Goal: Information Seeking & Learning: Learn about a topic

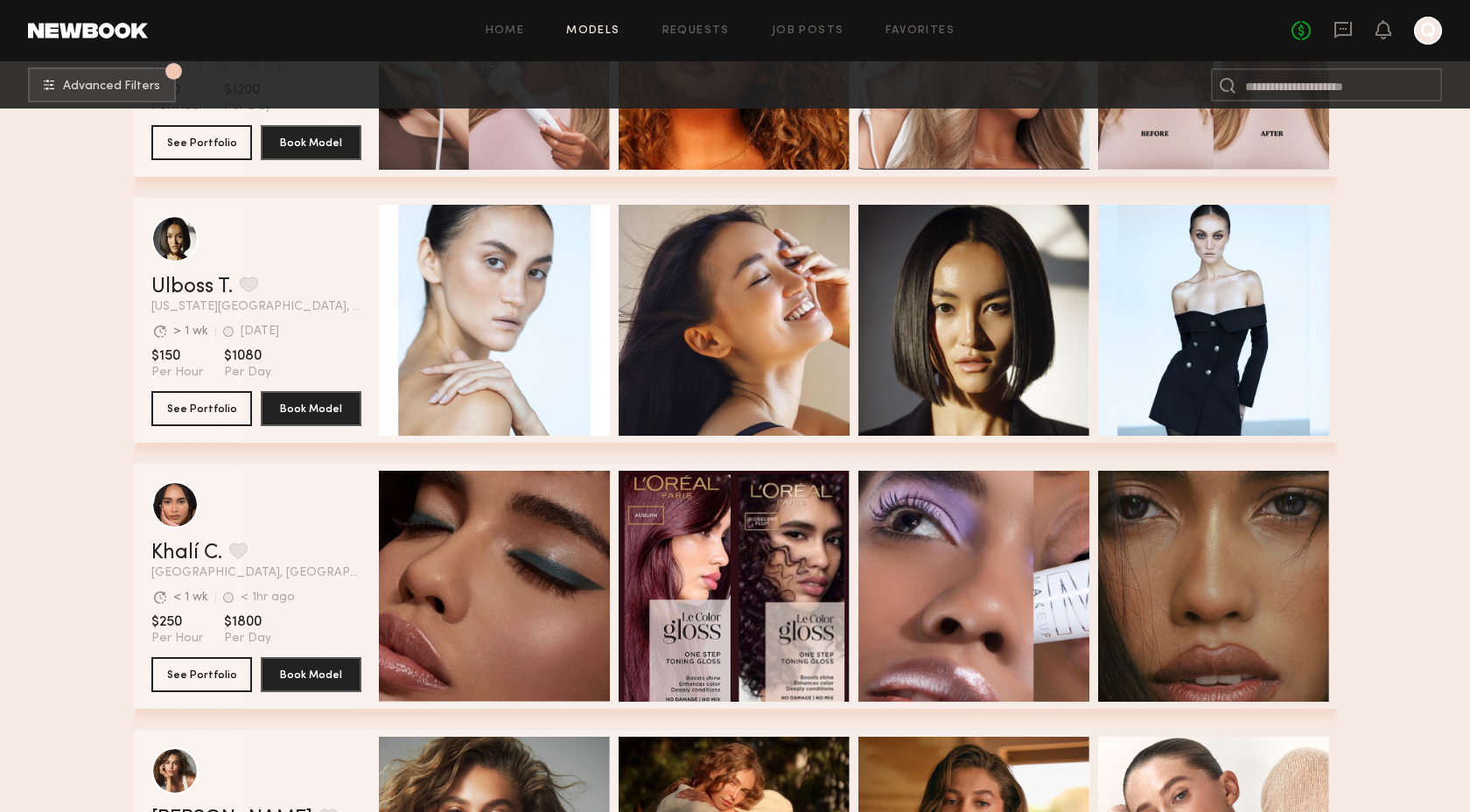
scroll to position [16992, 0]
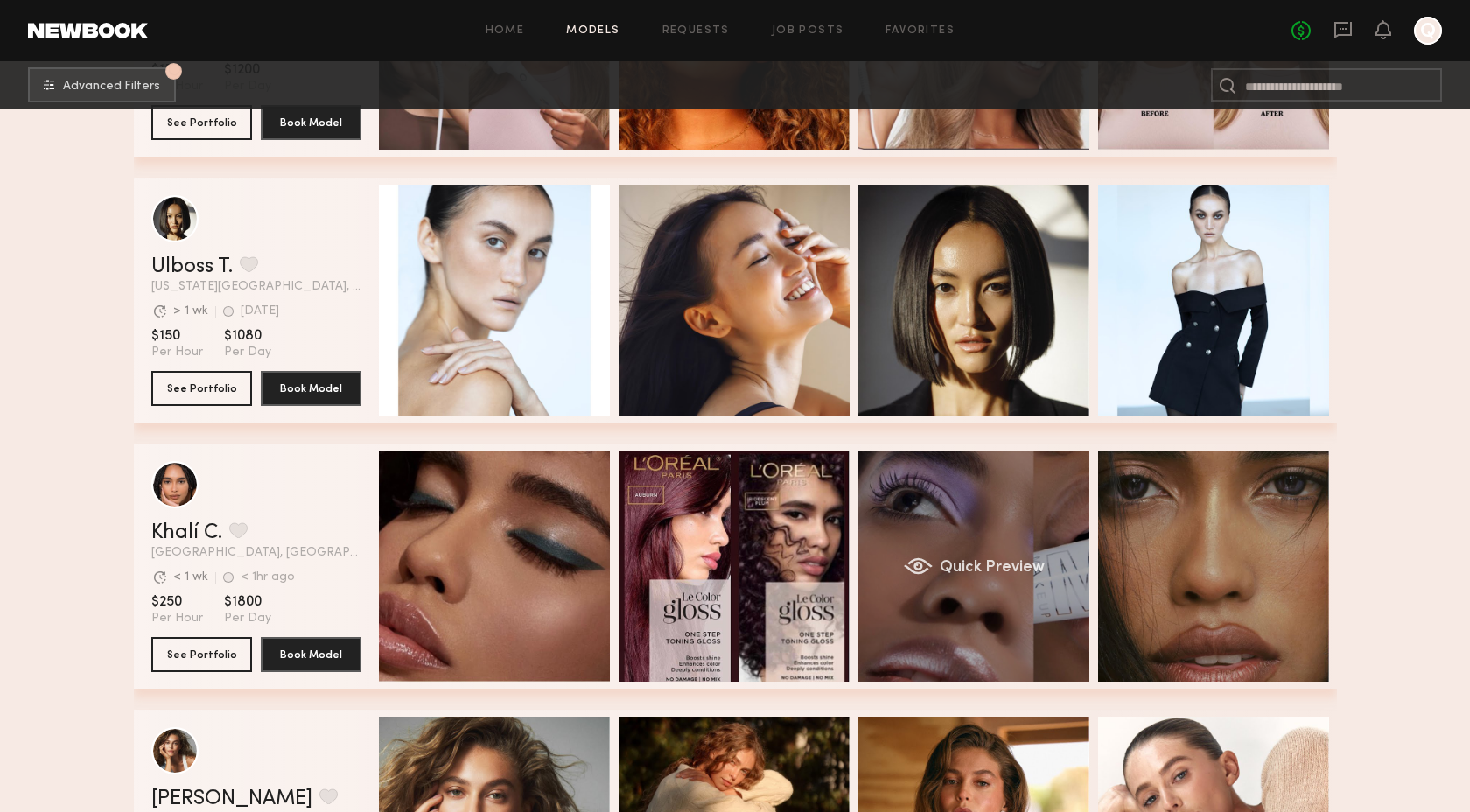
click at [954, 566] on span "Quick Preview" at bounding box center [991, 568] width 105 height 16
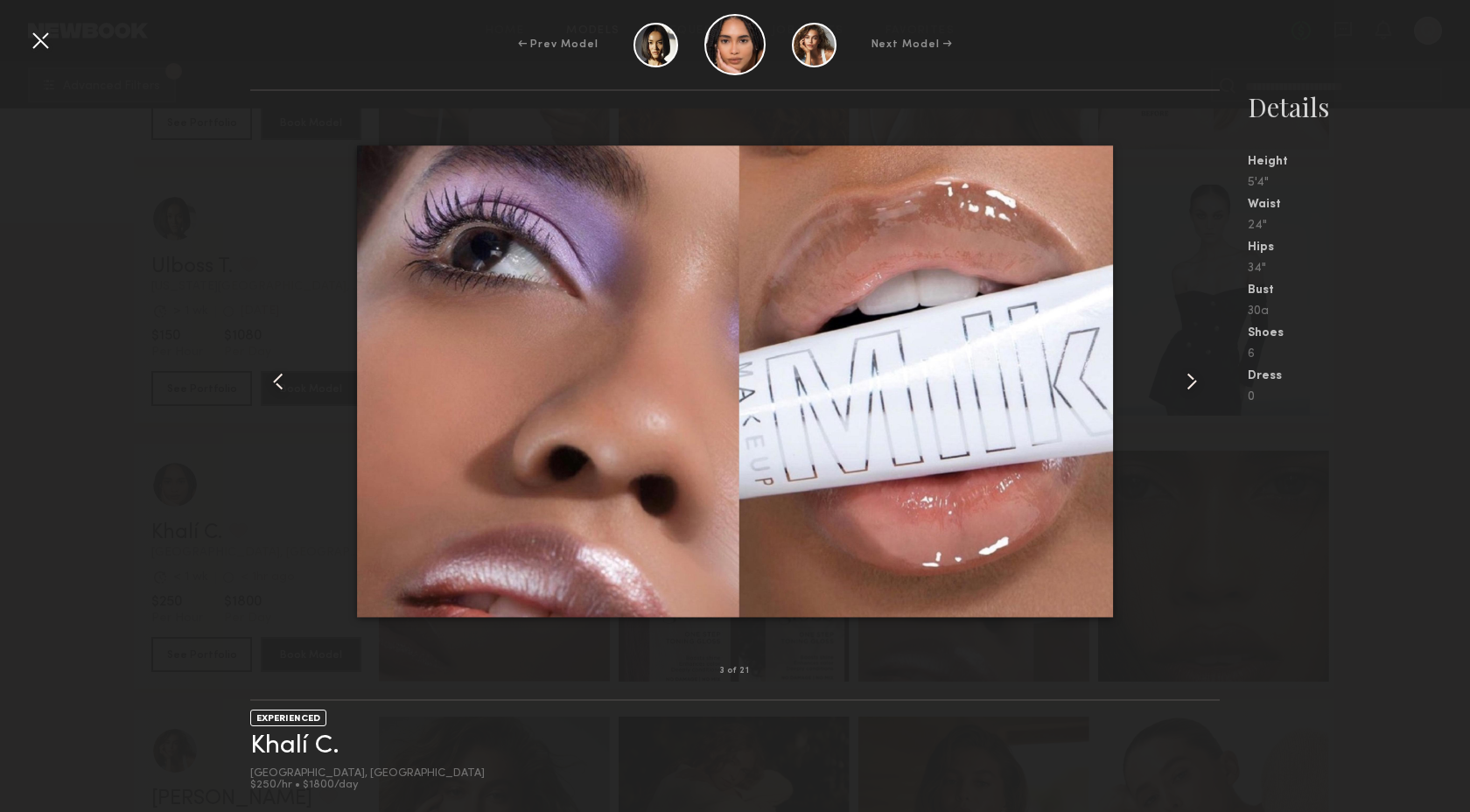
click at [1288, 622] on nb-gallery-model-stats "Details Height 5'4" Waist 24" Hips 34" Bust 30a Shoes 6 Dress 0" at bounding box center [1345, 451] width 251 height 723
click at [32, 39] on div at bounding box center [40, 40] width 28 height 28
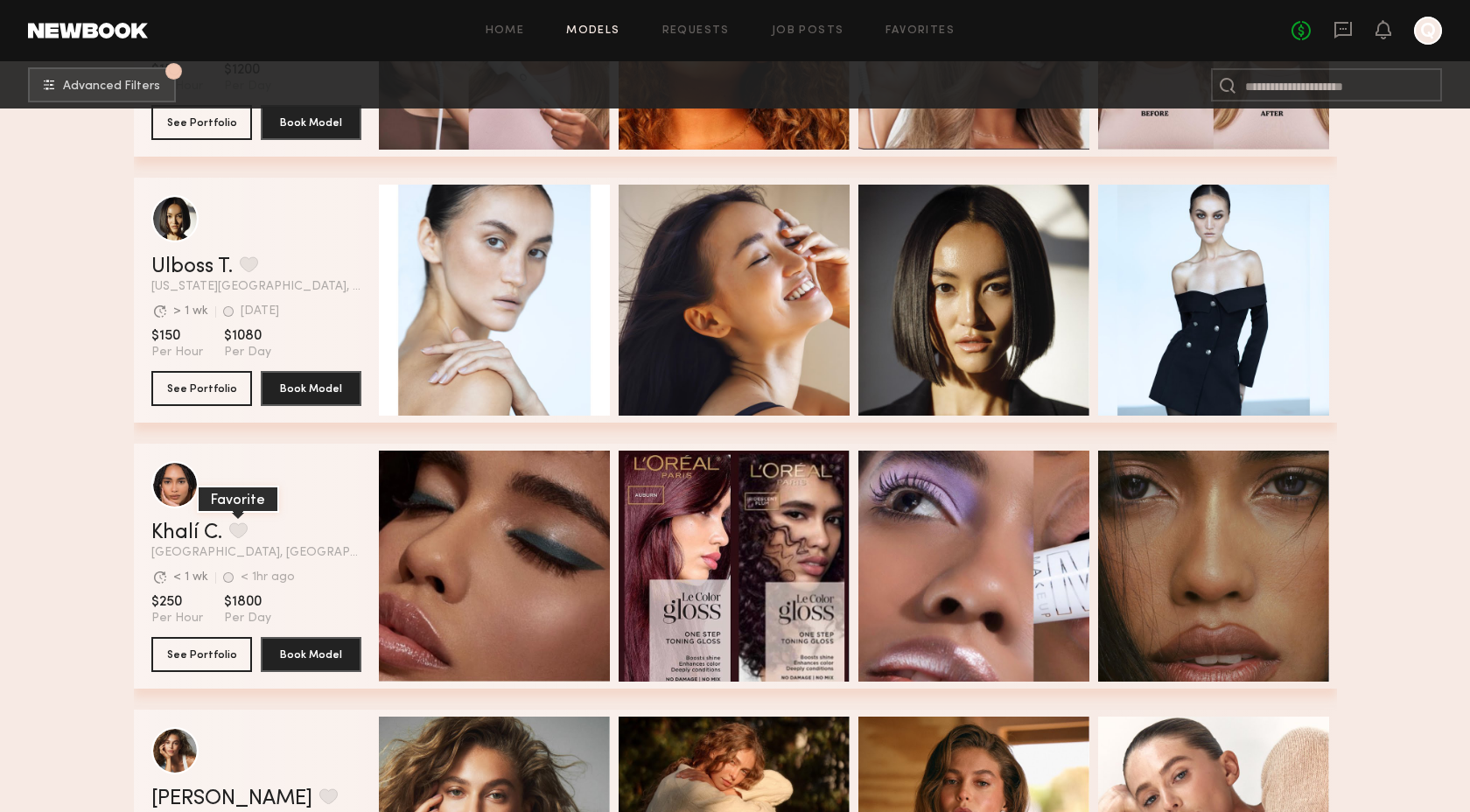
click at [230, 534] on button "grid" at bounding box center [238, 530] width 19 height 16
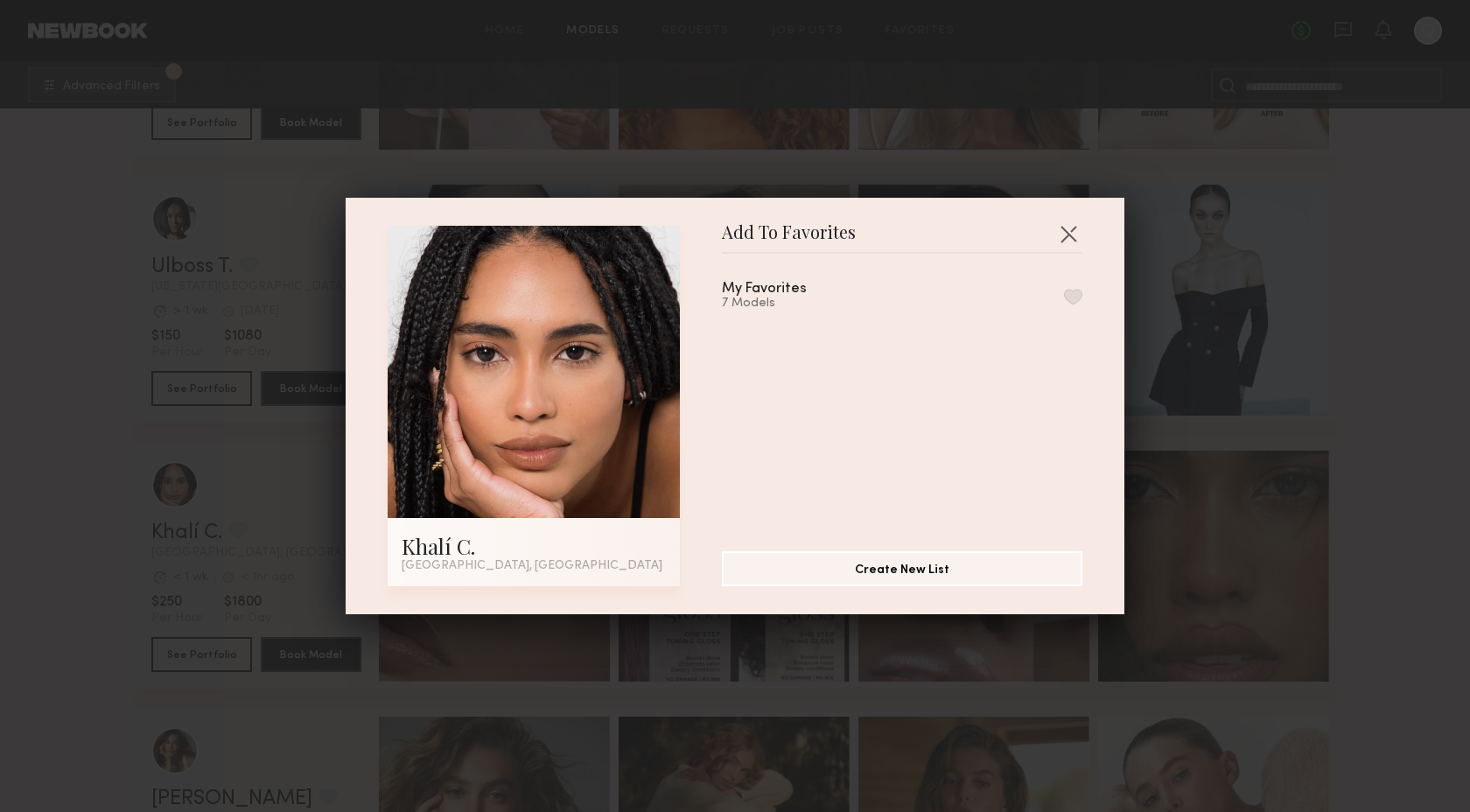
click at [1075, 296] on button "button" at bounding box center [1074, 297] width 19 height 16
click at [1267, 409] on div "Add To Favorites Khalí C. [GEOGRAPHIC_DATA], [GEOGRAPHIC_DATA] Add To Favorites…" at bounding box center [735, 406] width 1470 height 812
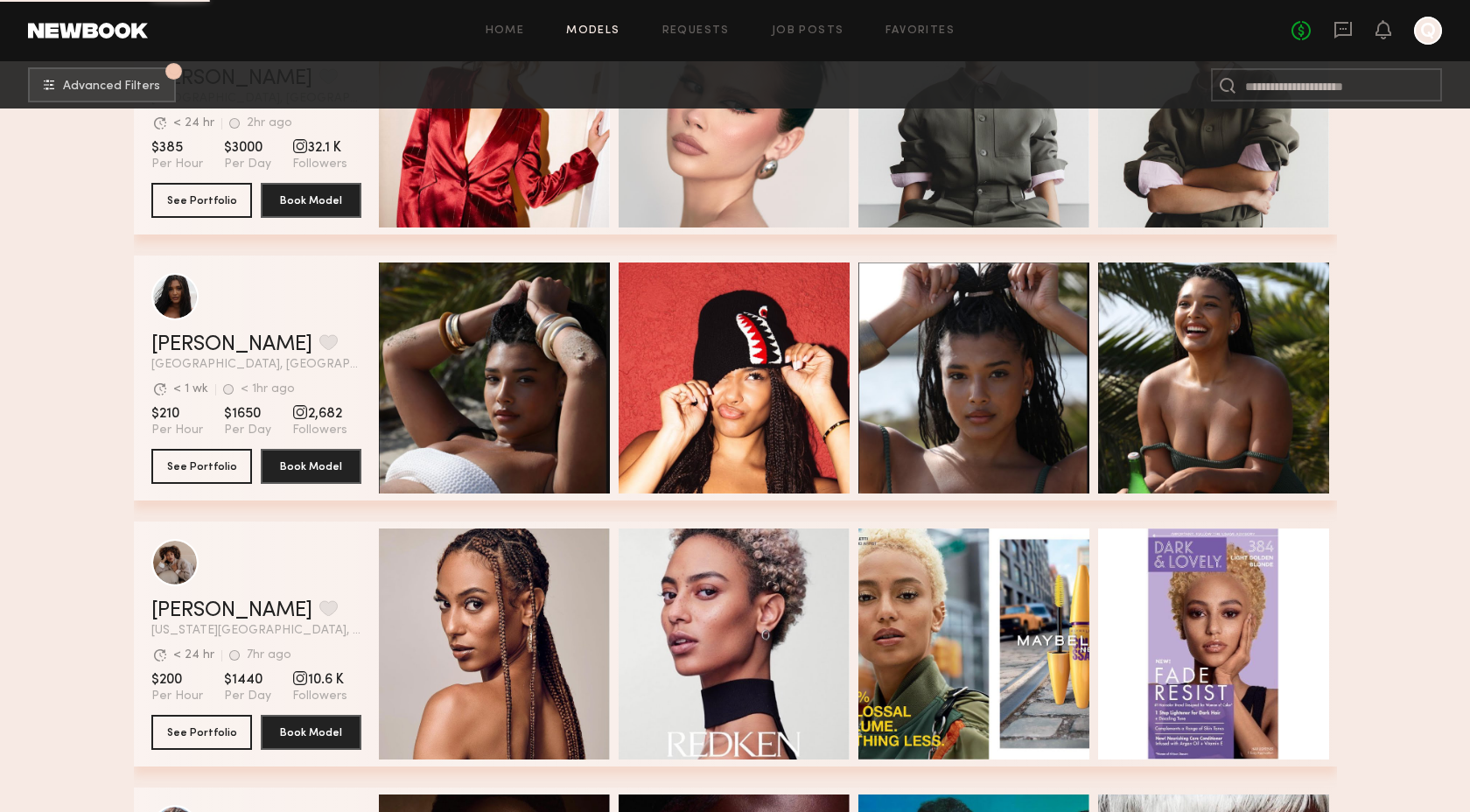
scroll to position [17655, 0]
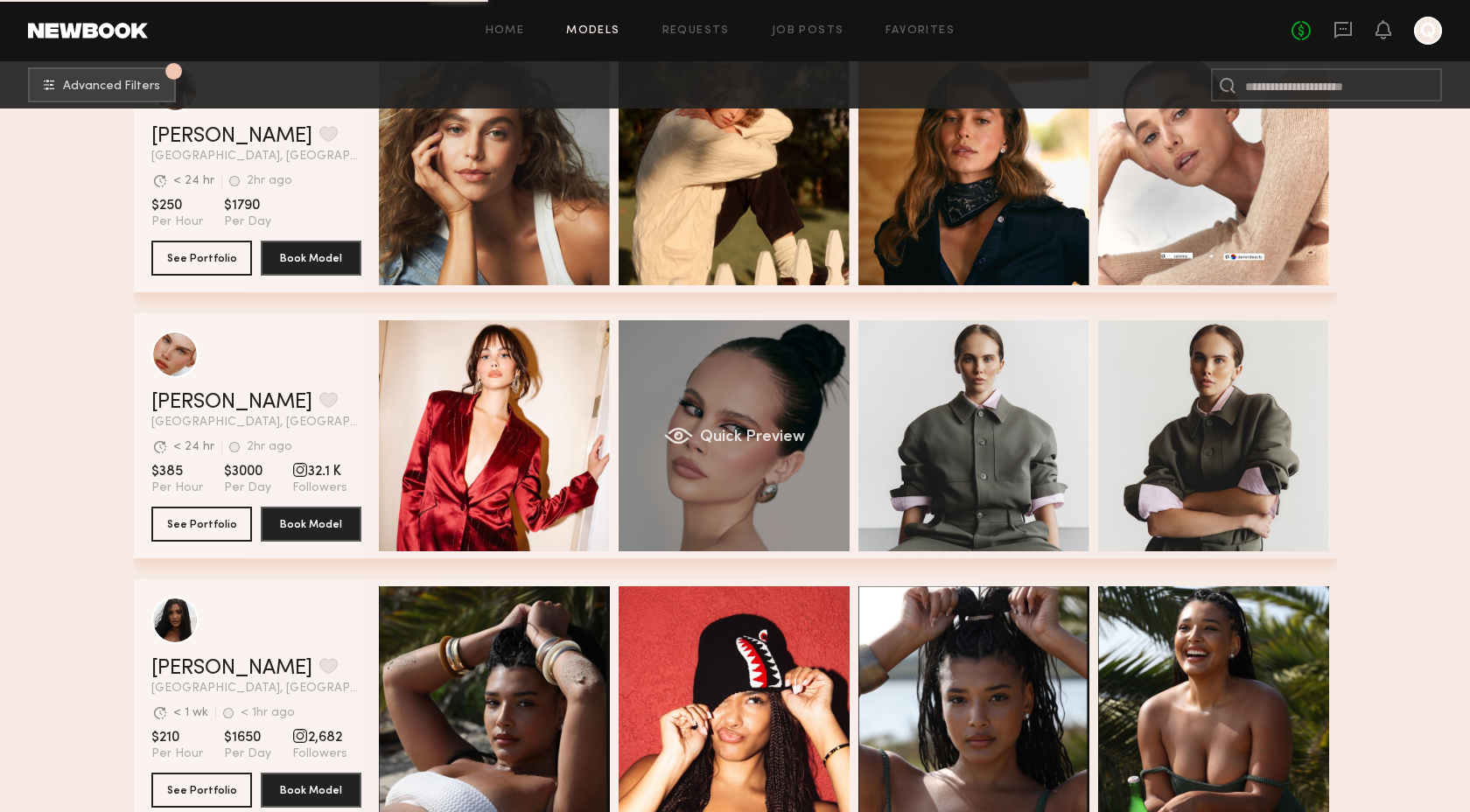
click at [743, 436] on span "Quick Preview" at bounding box center [752, 437] width 105 height 16
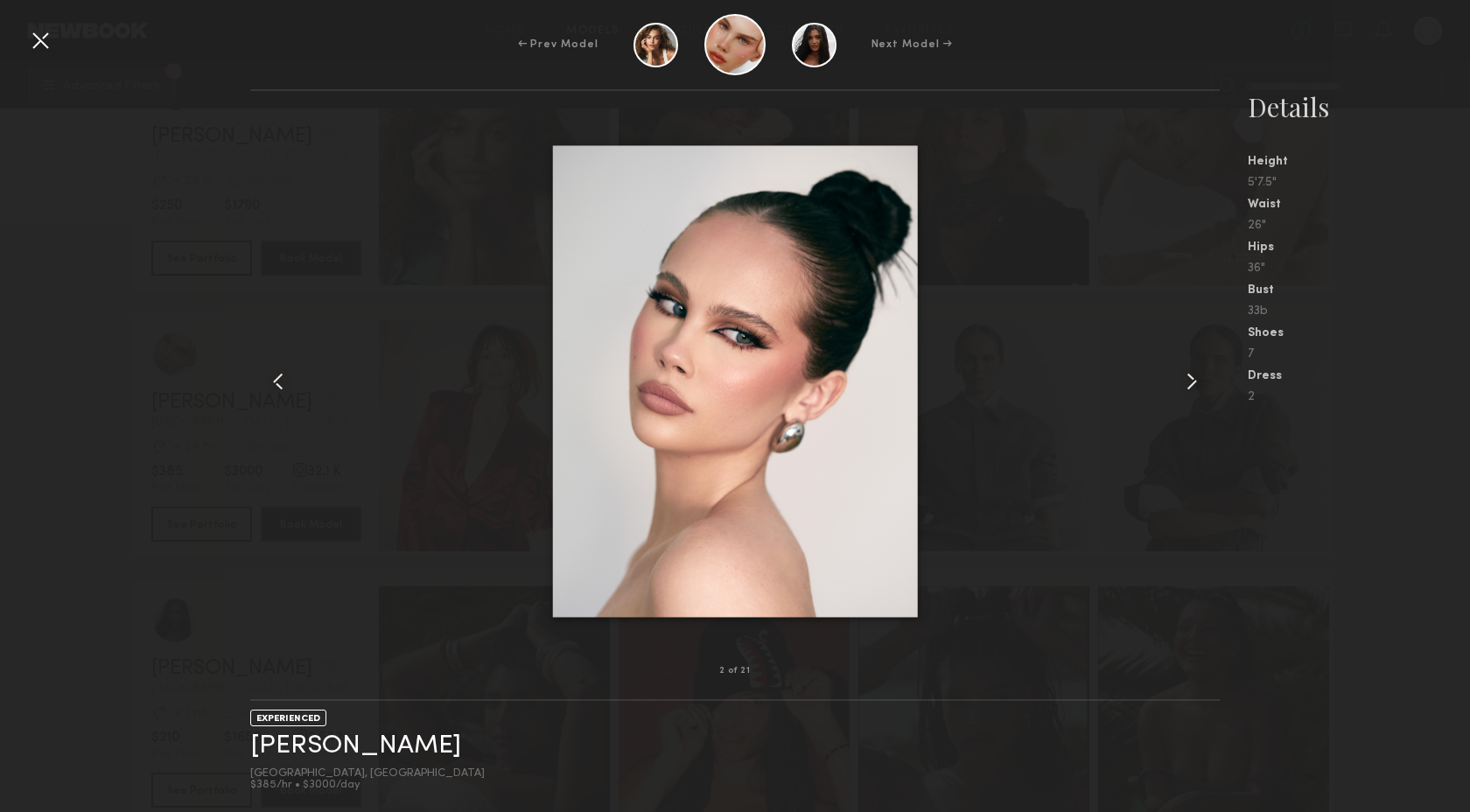
click at [1182, 385] on common-icon at bounding box center [1192, 382] width 28 height 28
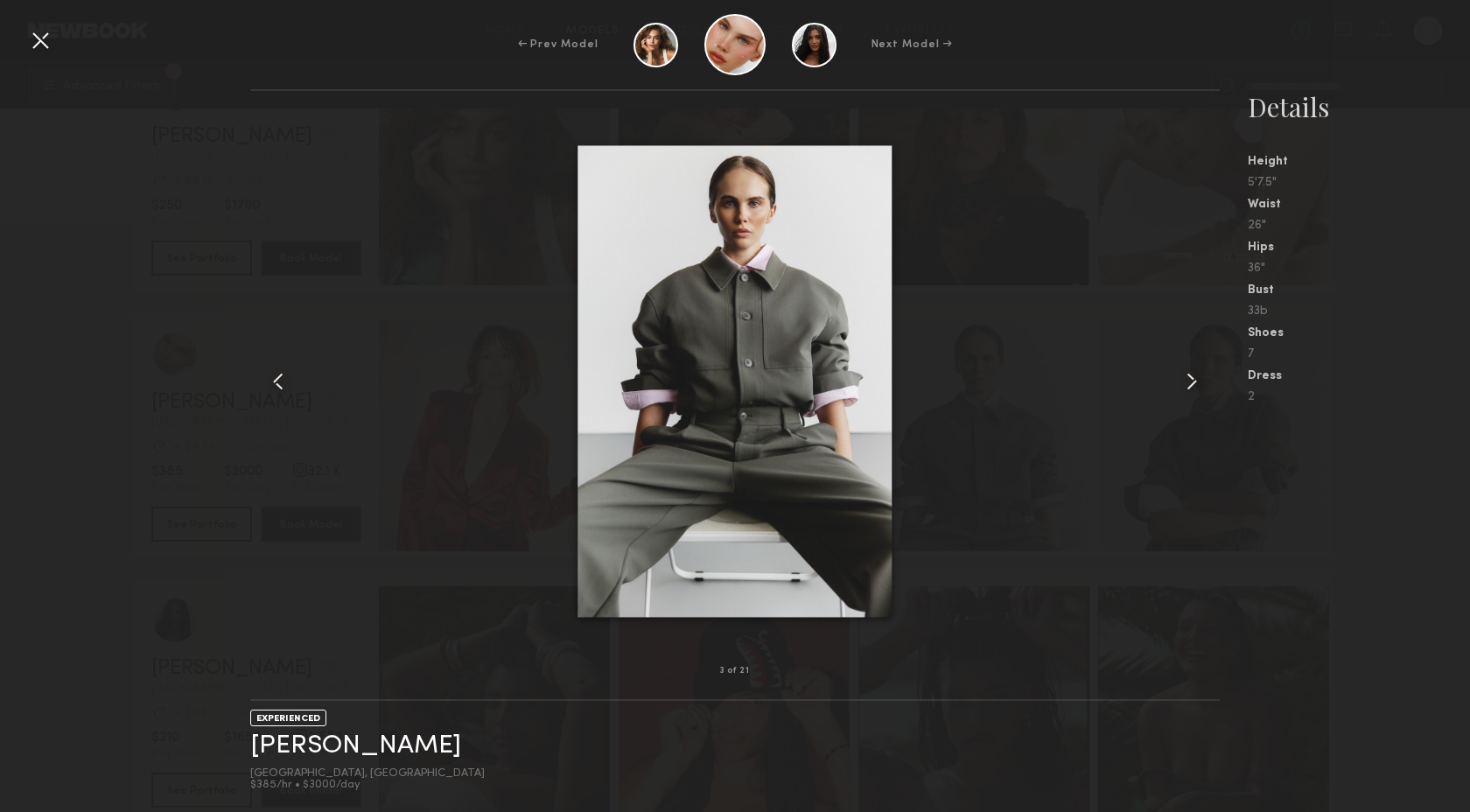
click at [1182, 385] on common-icon at bounding box center [1192, 382] width 28 height 28
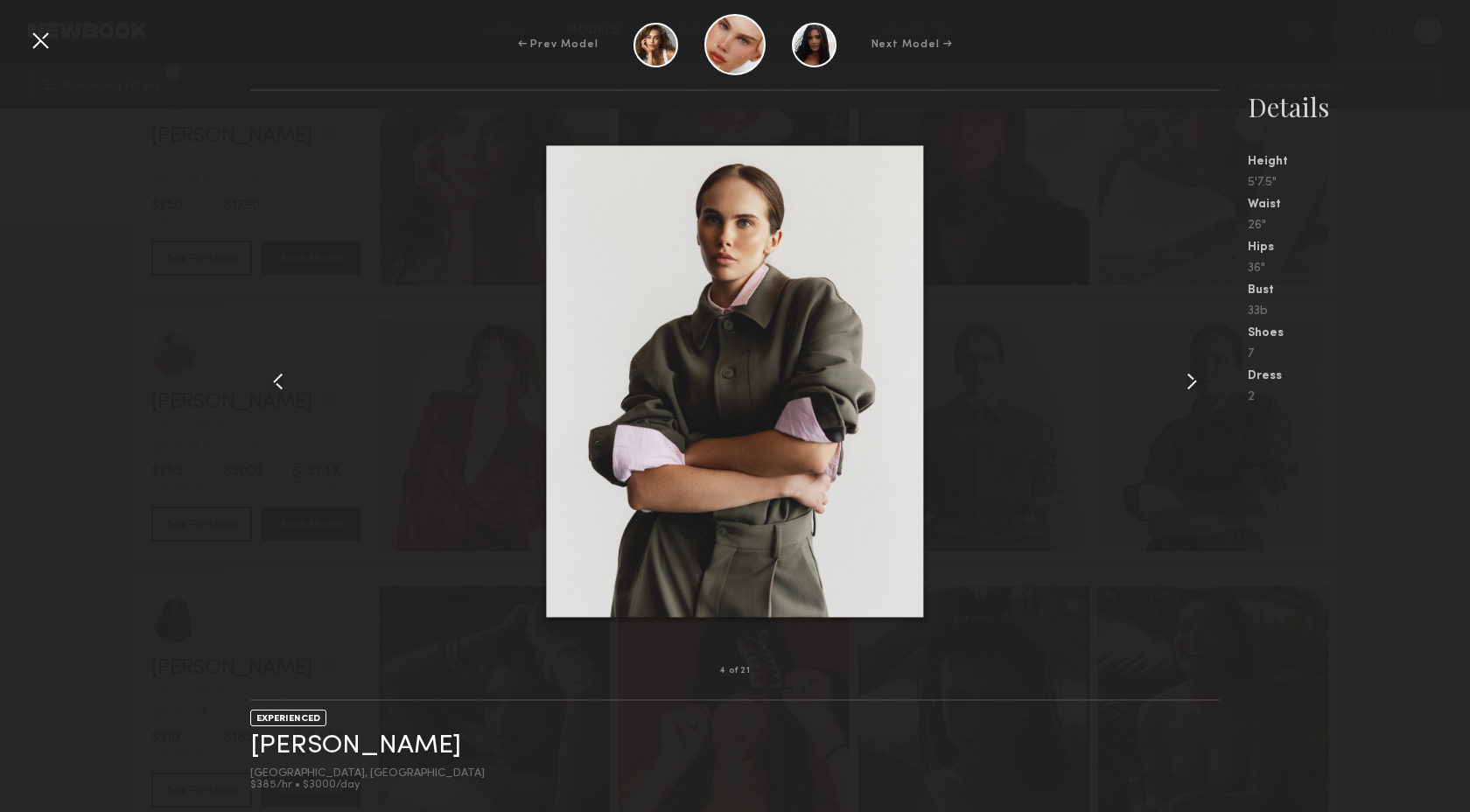
click at [1183, 383] on common-icon at bounding box center [1192, 382] width 28 height 28
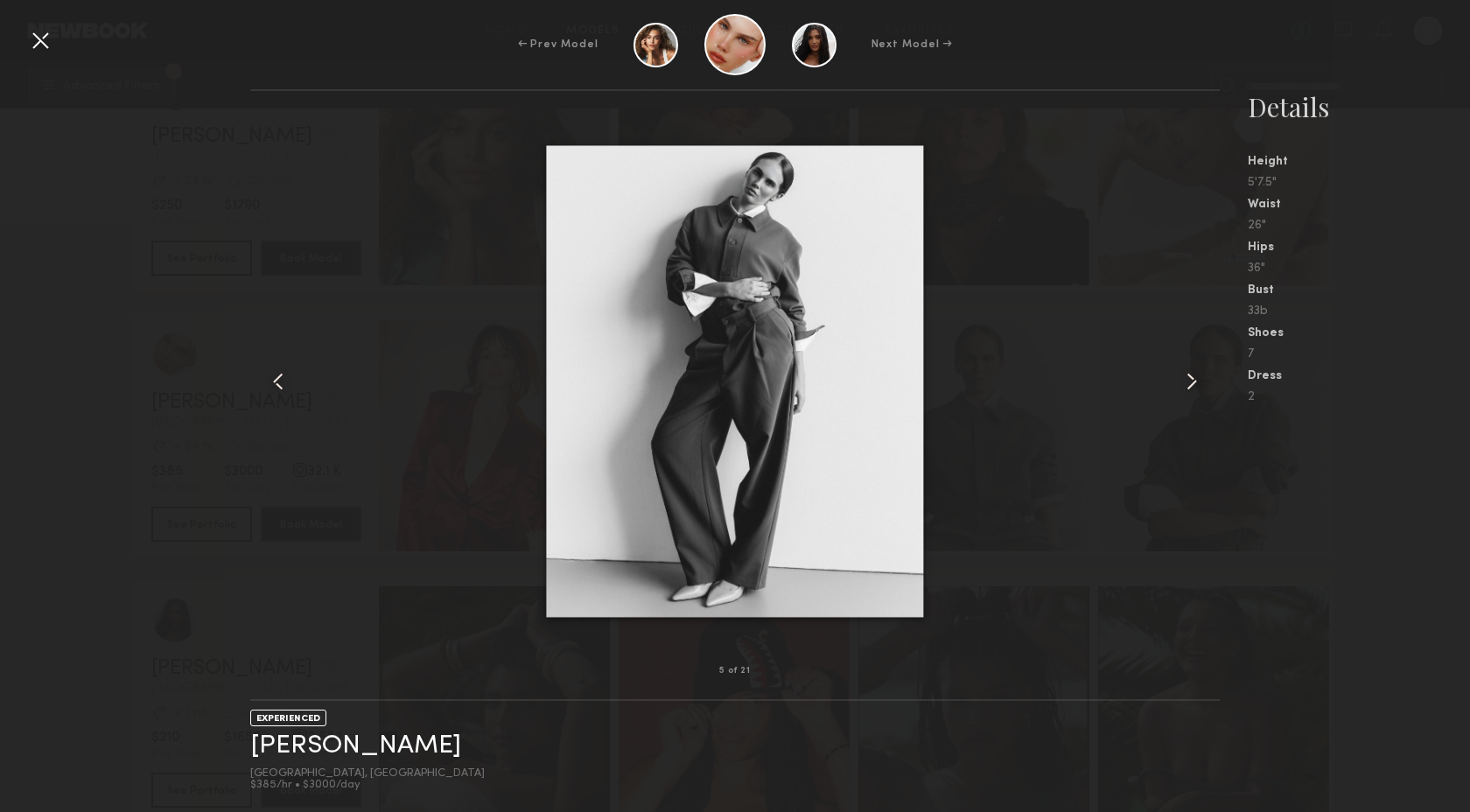
click at [1236, 549] on nb-gallery-model-stats "Details Height 5'7.5" Waist 26" Hips 36" Bust 33b Shoes 7 Dress 2" at bounding box center [1345, 451] width 251 height 723
click at [41, 40] on div at bounding box center [40, 40] width 28 height 28
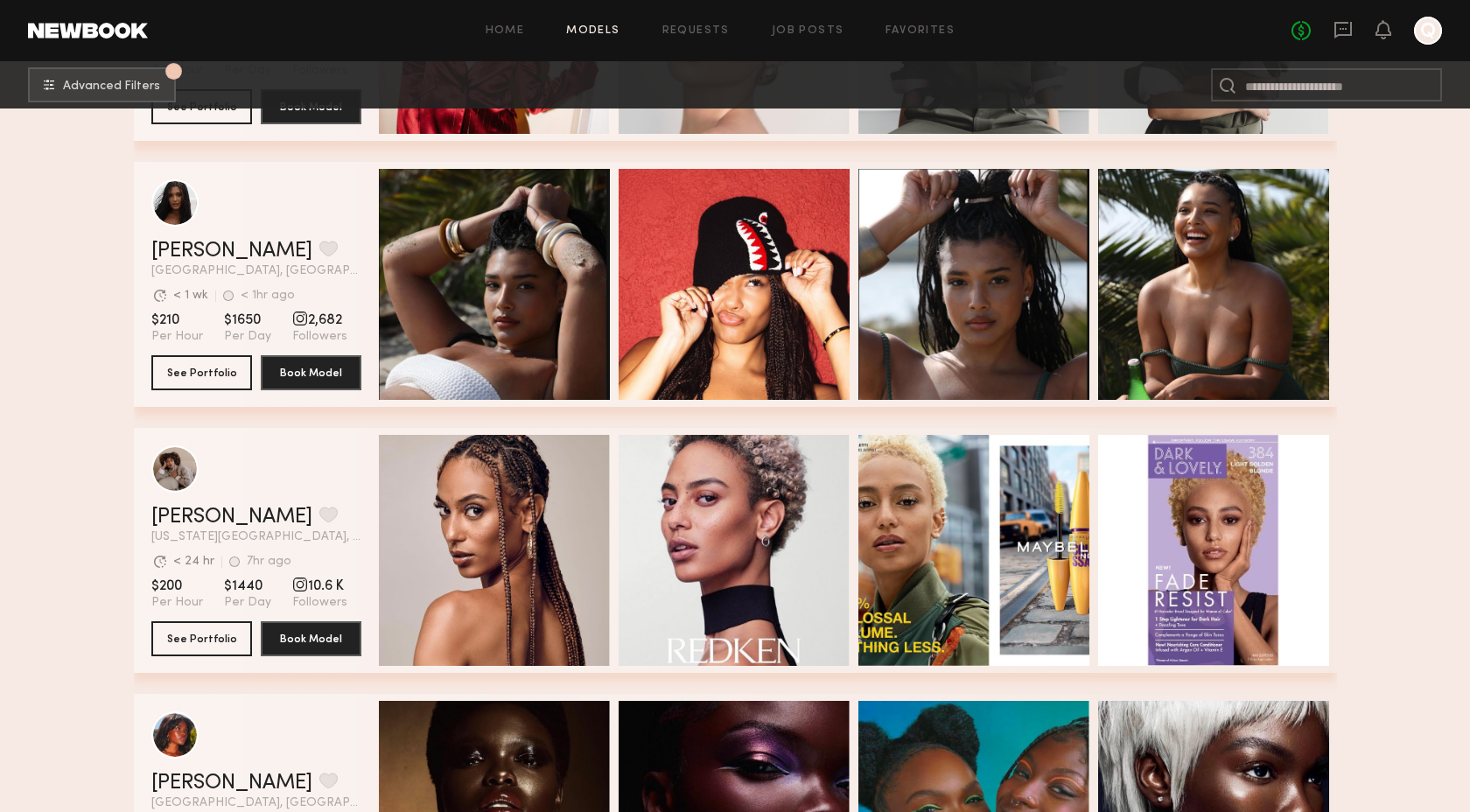
scroll to position [18090, 0]
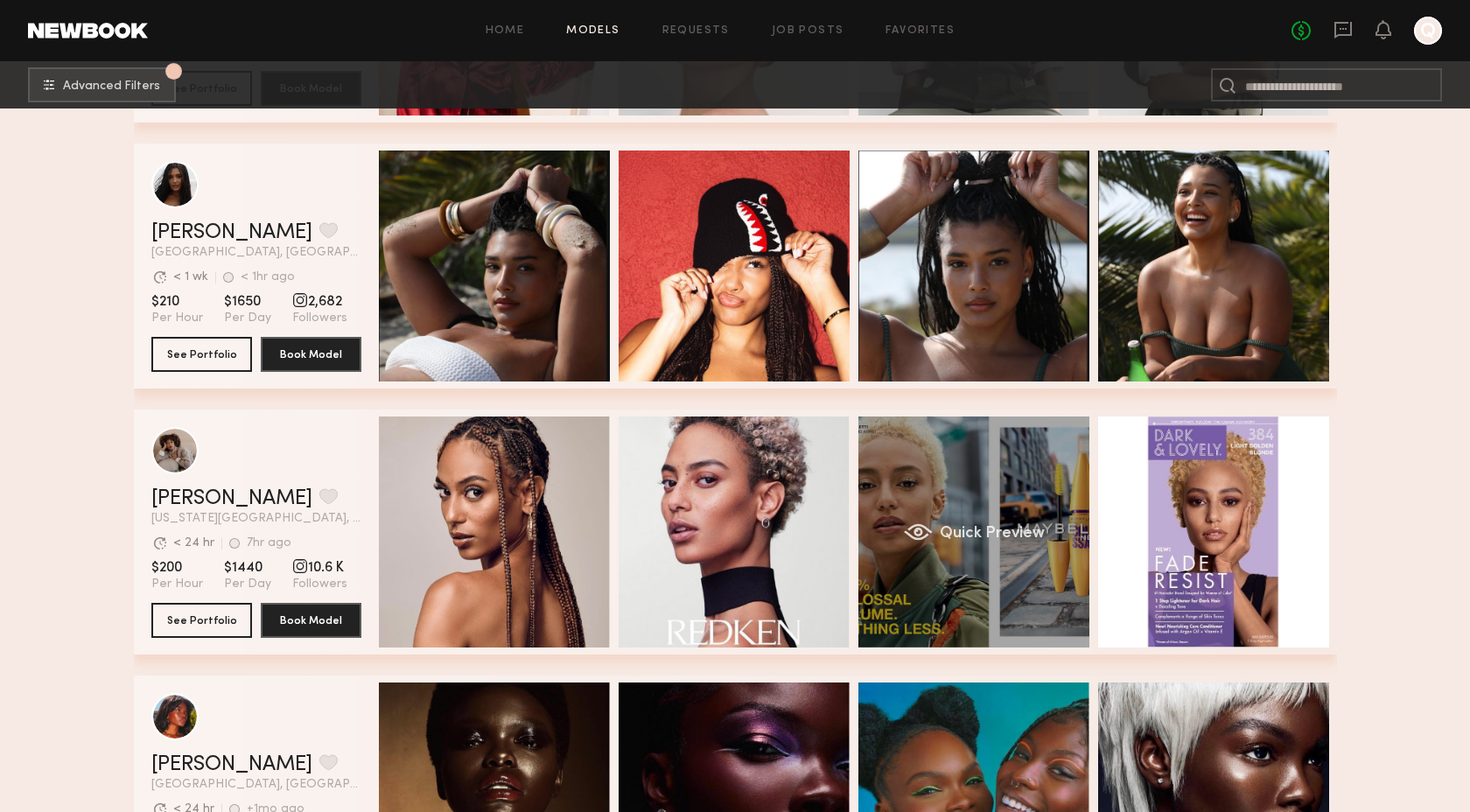
click at [940, 536] on span "Quick Preview" at bounding box center [991, 533] width 105 height 16
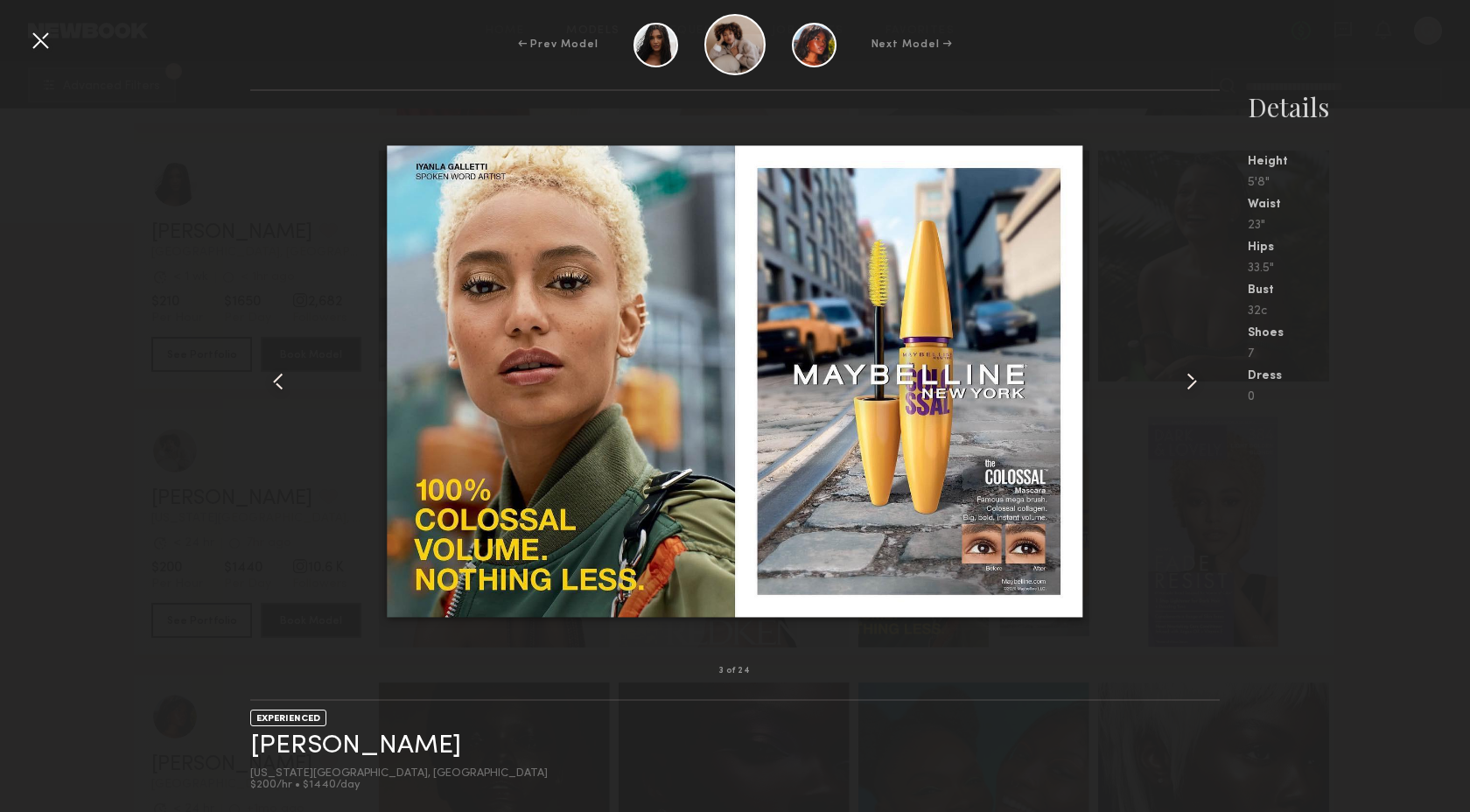
click at [1188, 388] on common-icon at bounding box center [1192, 382] width 28 height 28
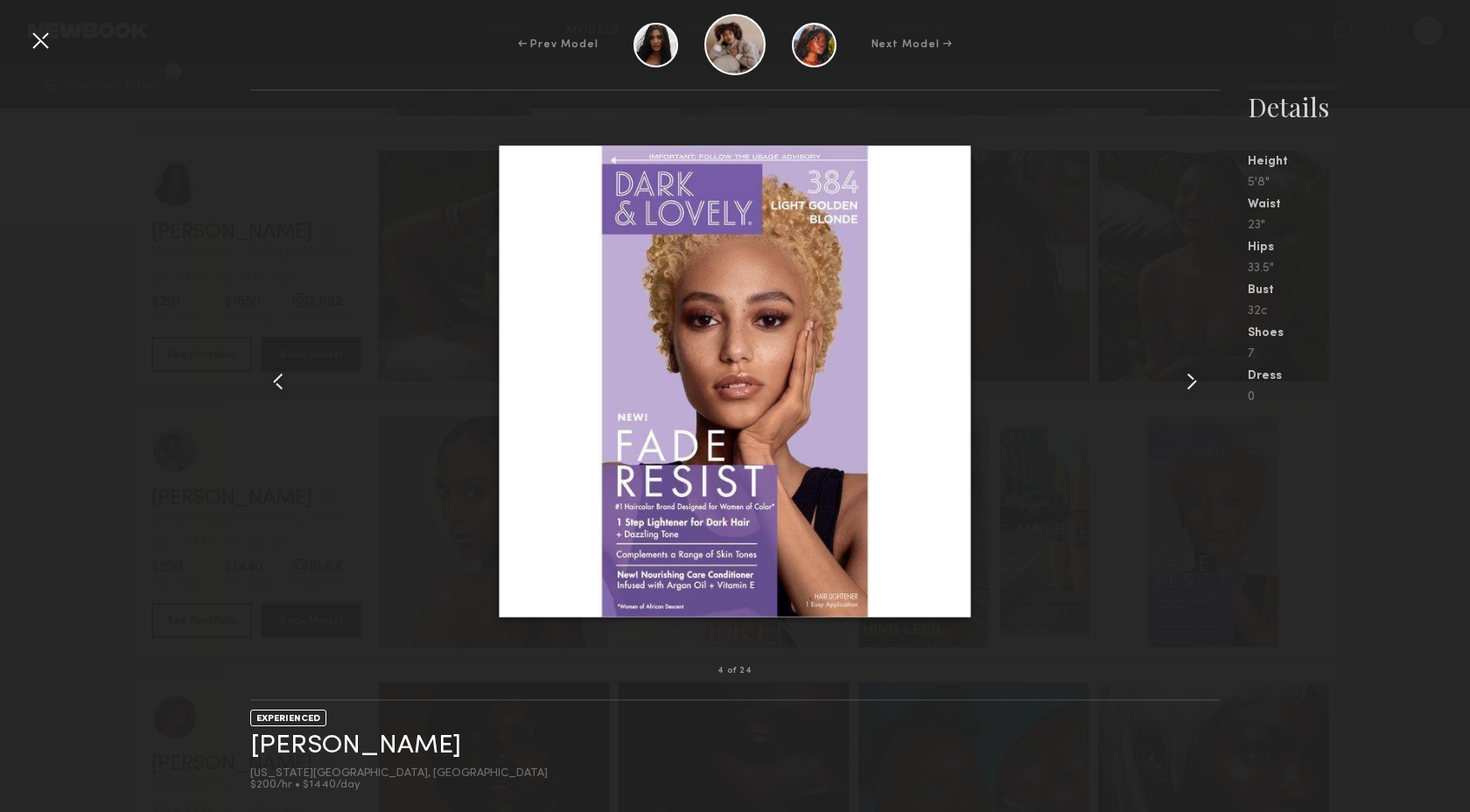
click at [1188, 384] on common-icon at bounding box center [1192, 382] width 28 height 28
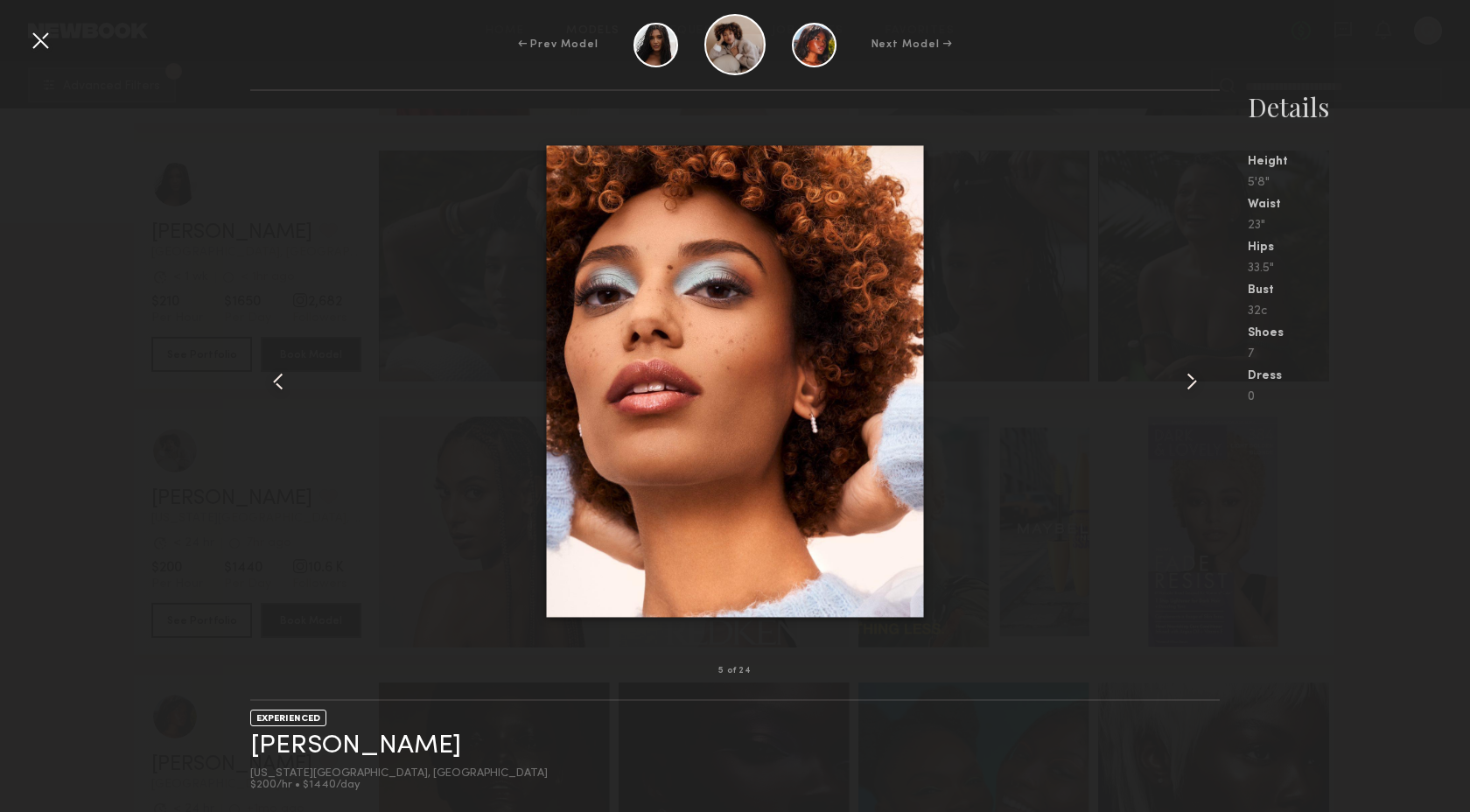
click at [1188, 384] on common-icon at bounding box center [1192, 382] width 28 height 28
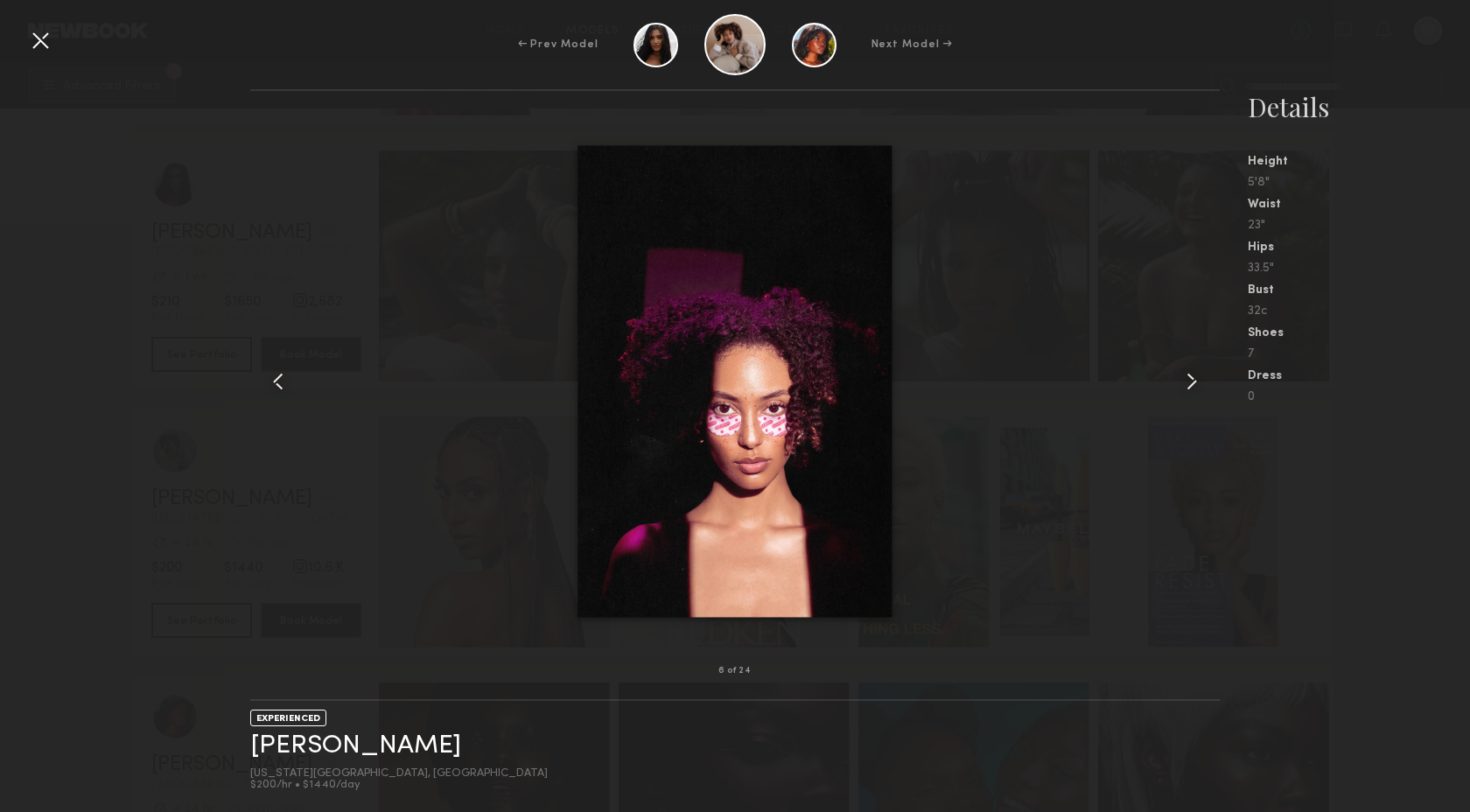
click at [1191, 387] on common-icon at bounding box center [1192, 382] width 28 height 28
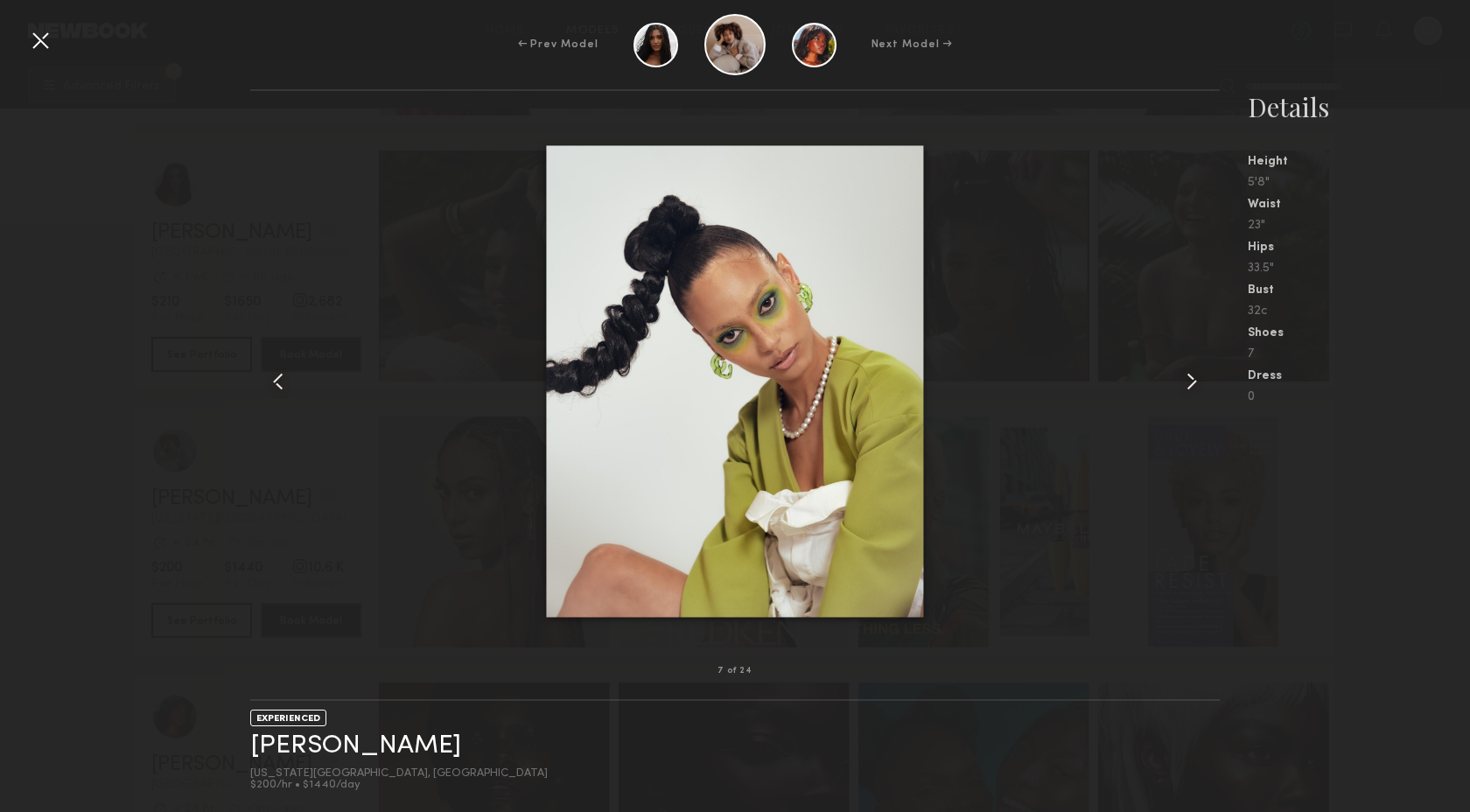
click at [1193, 384] on common-icon at bounding box center [1192, 382] width 28 height 28
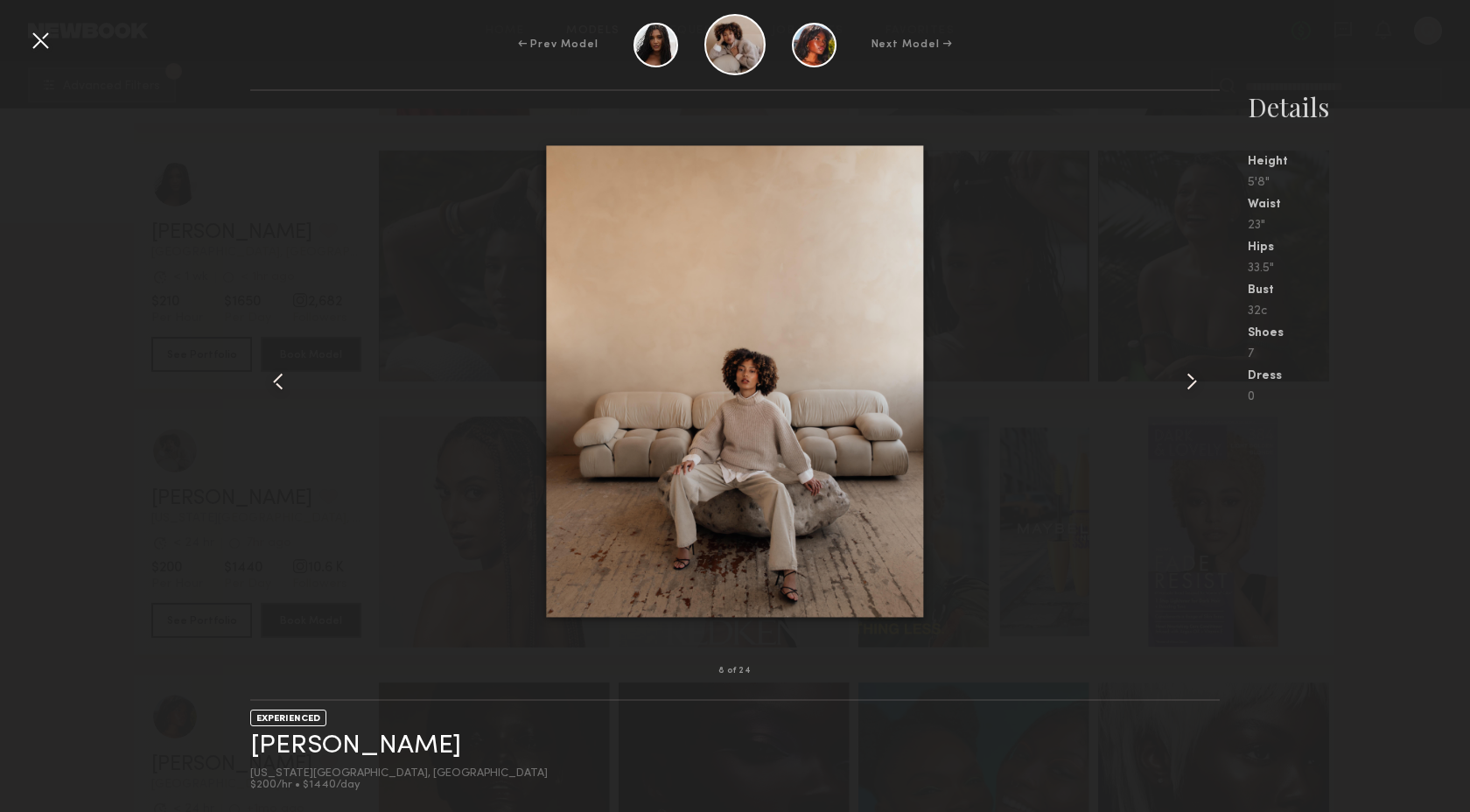
click at [1193, 384] on common-icon at bounding box center [1192, 382] width 28 height 28
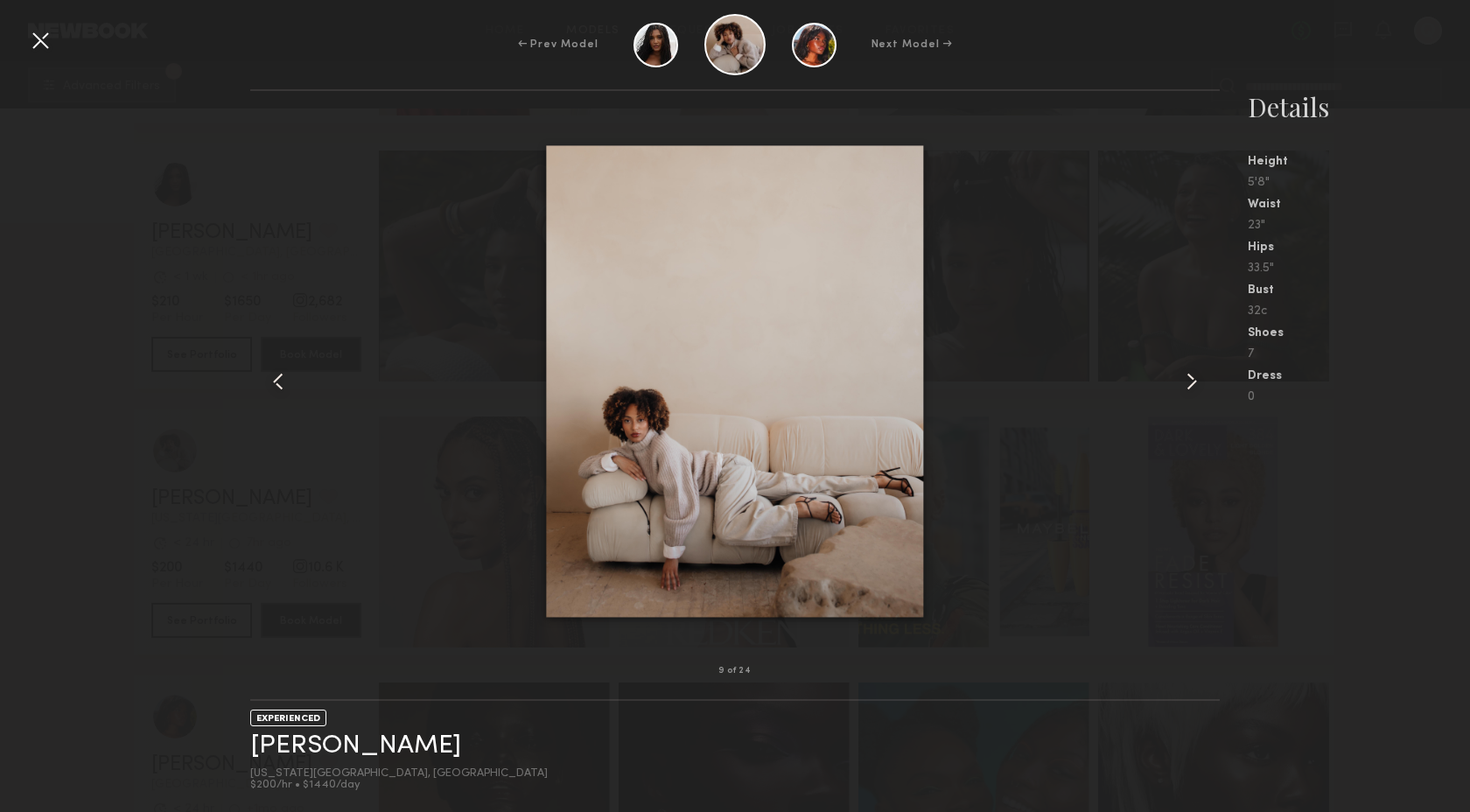
click at [1193, 384] on common-icon at bounding box center [1192, 382] width 28 height 28
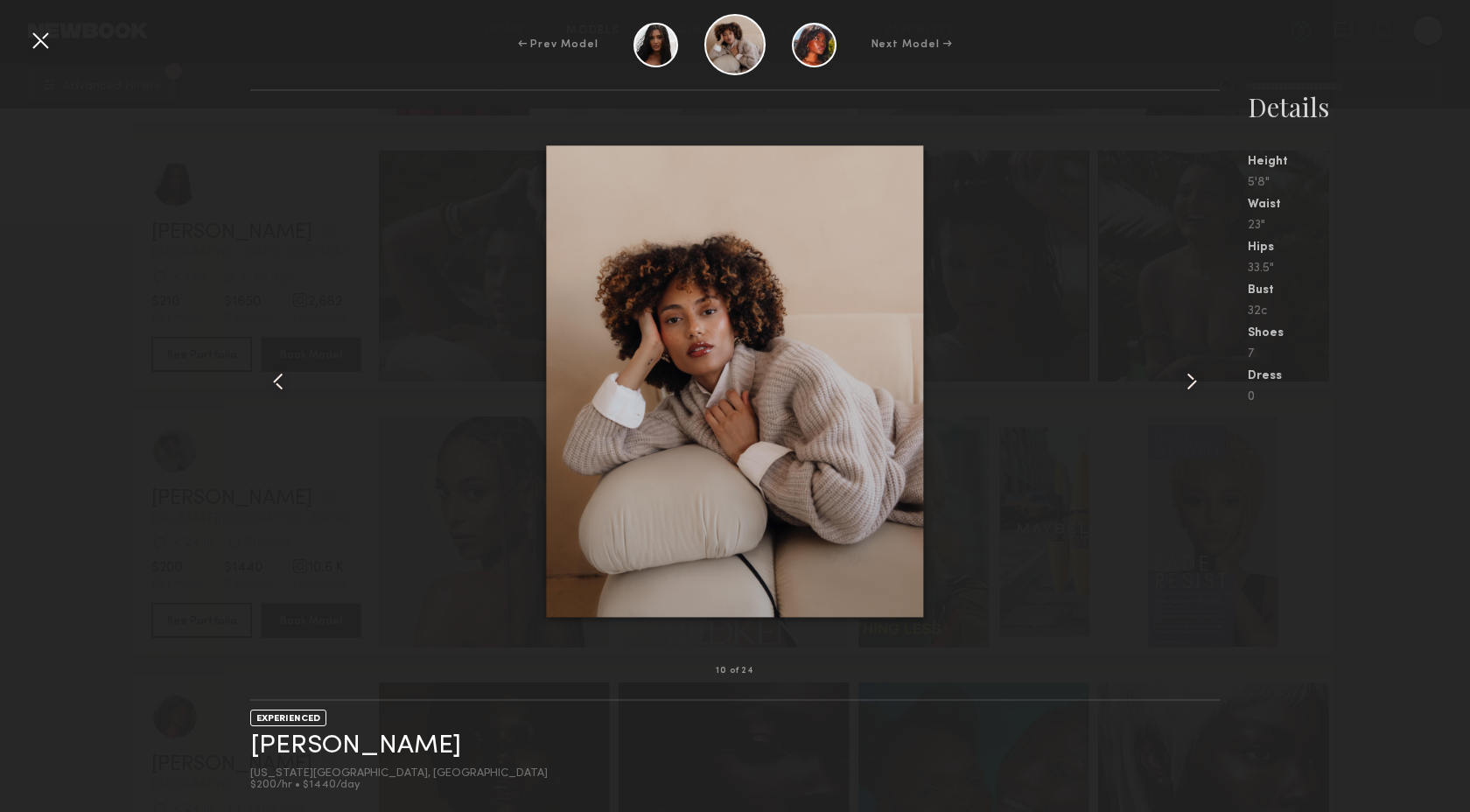
click at [1193, 384] on common-icon at bounding box center [1192, 382] width 28 height 28
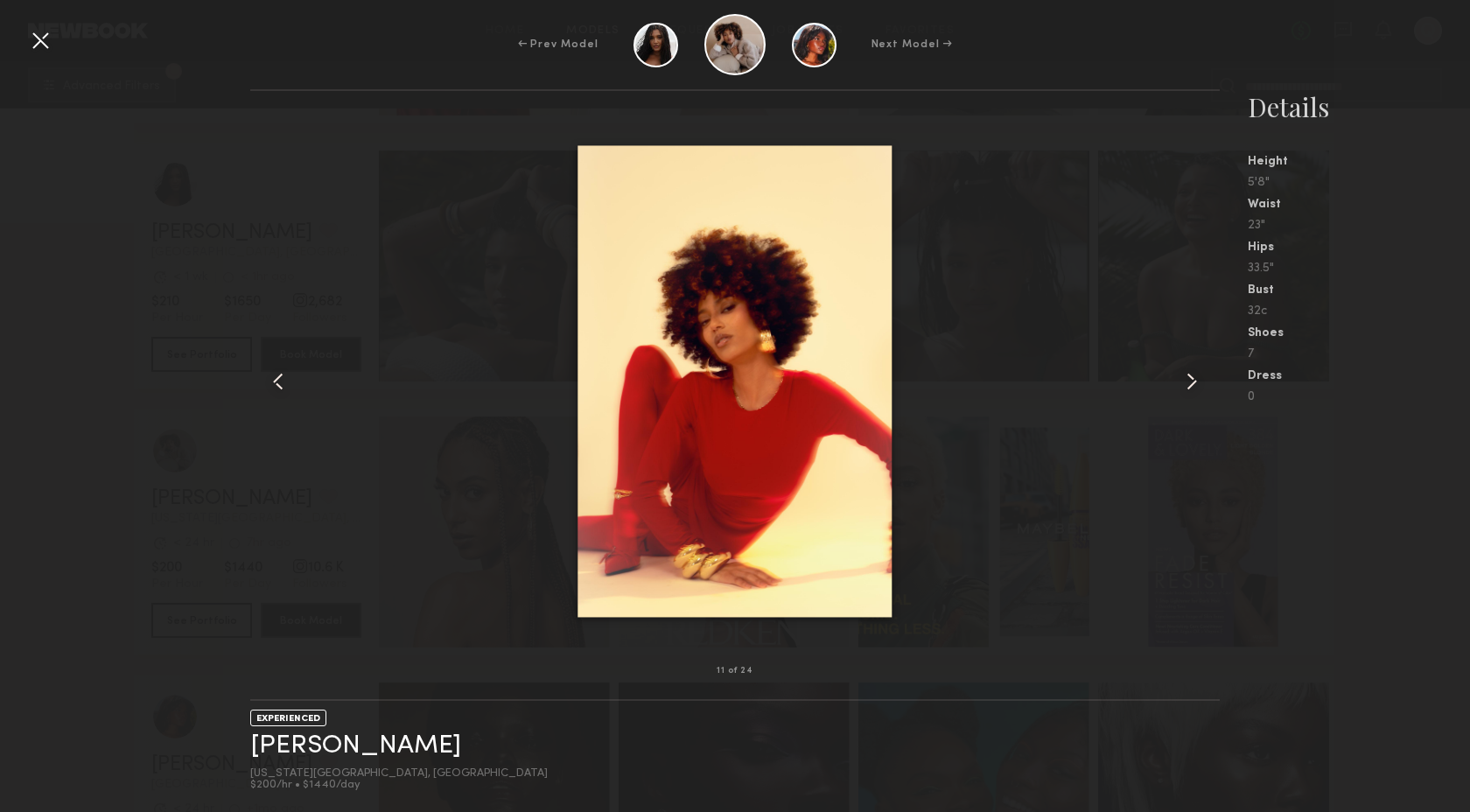
click at [1193, 384] on common-icon at bounding box center [1192, 382] width 28 height 28
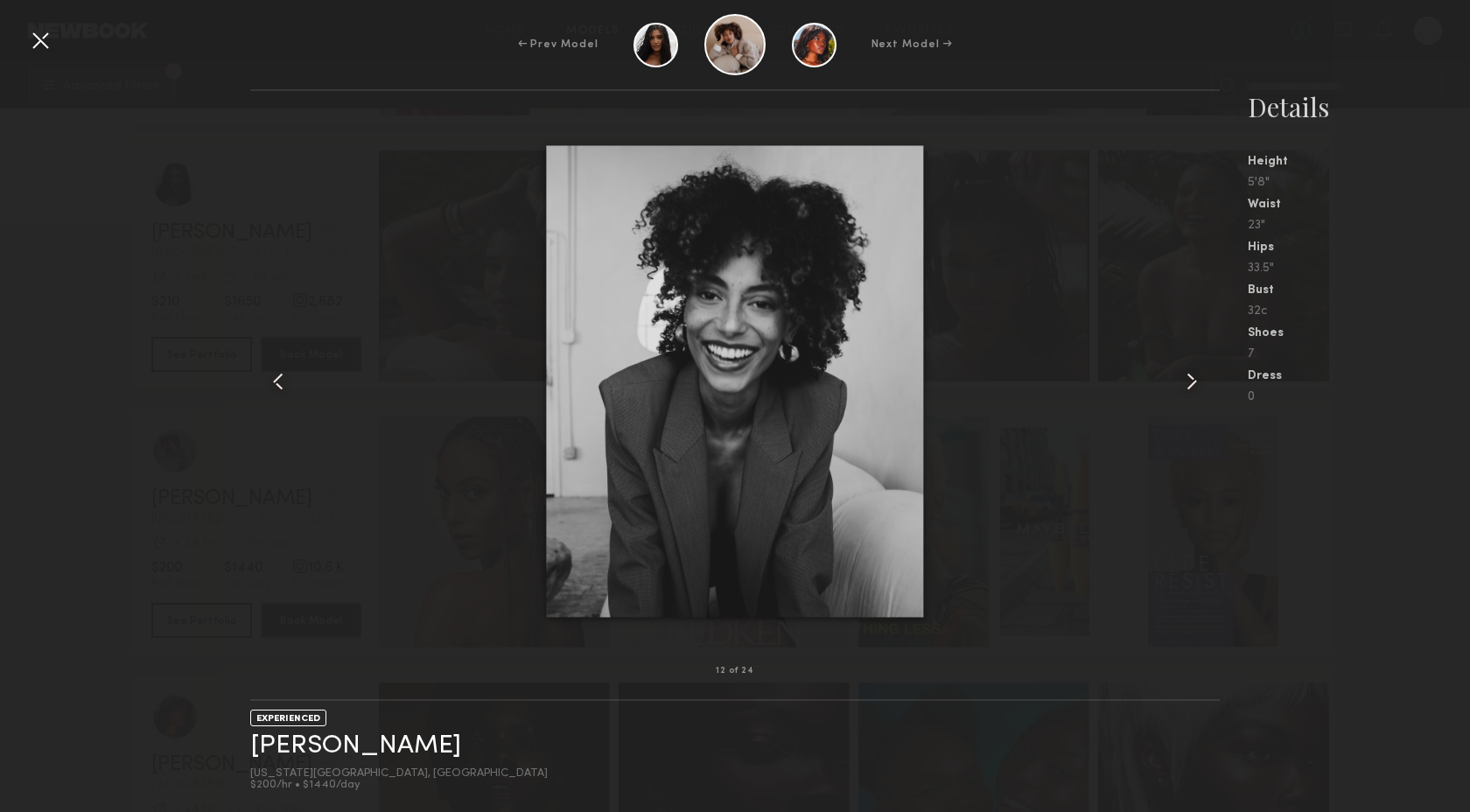
click at [1193, 384] on common-icon at bounding box center [1192, 382] width 28 height 28
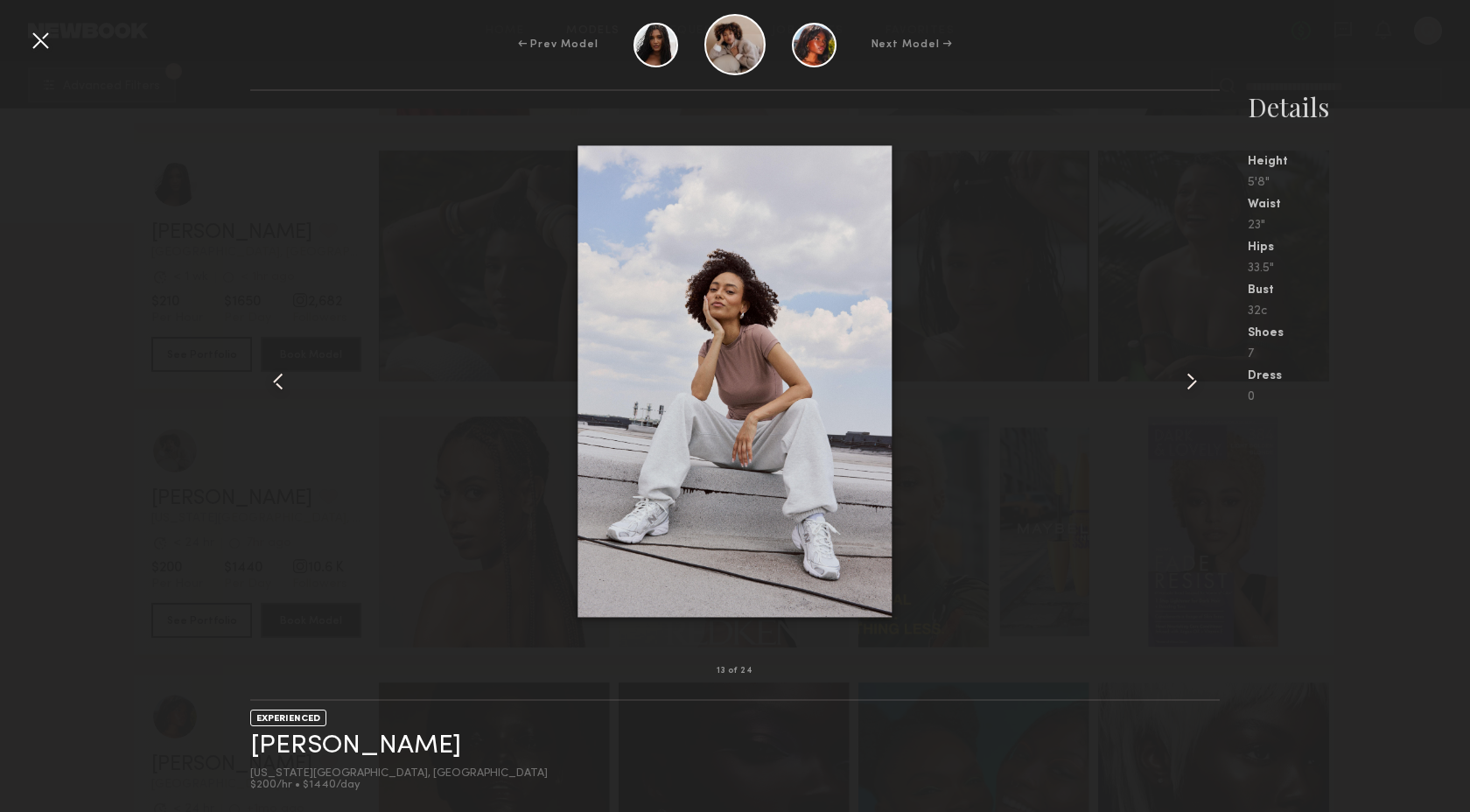
click at [1193, 384] on common-icon at bounding box center [1192, 382] width 28 height 28
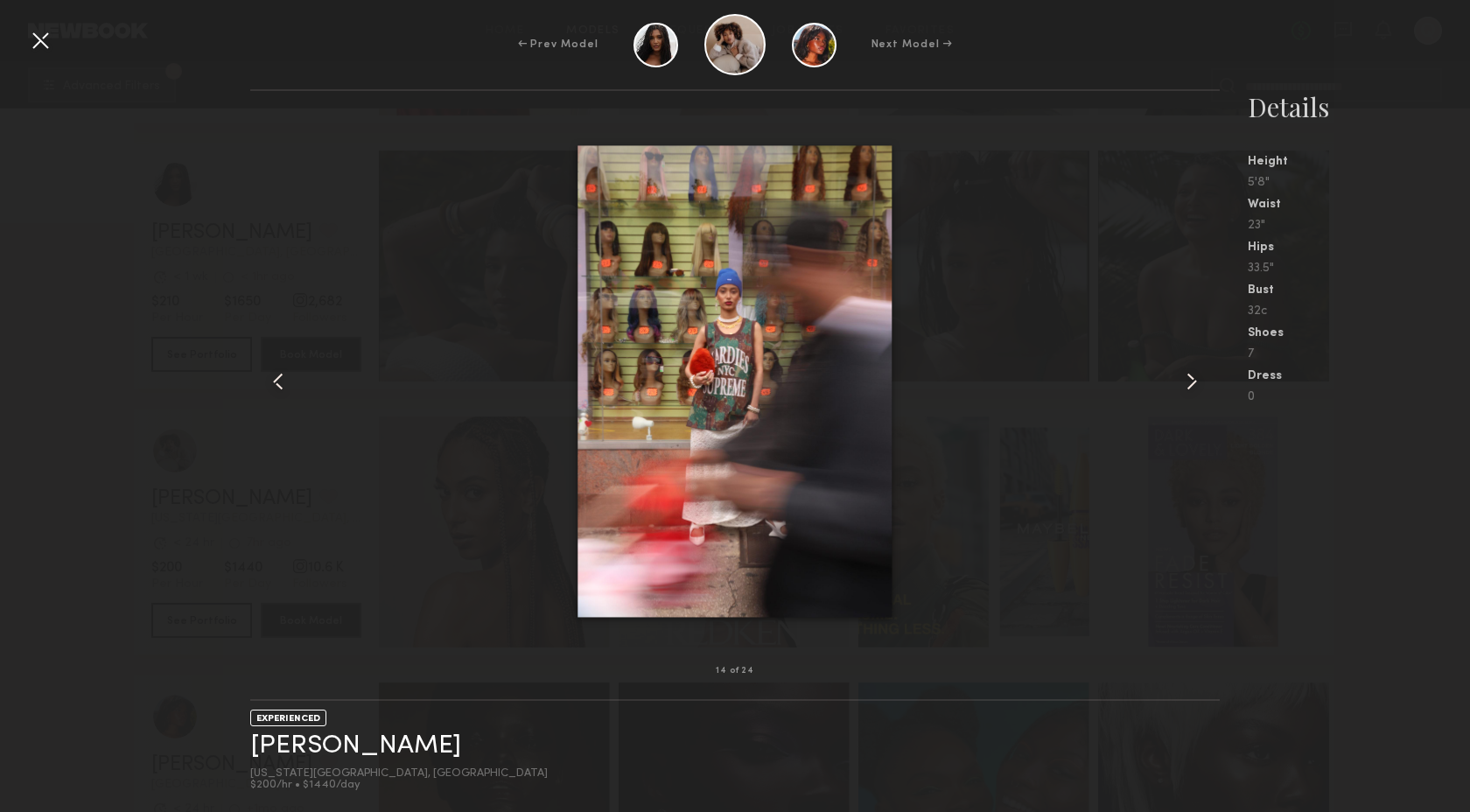
click at [1144, 494] on div at bounding box center [736, 381] width 971 height 524
click at [54, 39] on div "← Prev Model Next Model →" at bounding box center [735, 44] width 1470 height 61
click at [38, 39] on div at bounding box center [40, 40] width 28 height 28
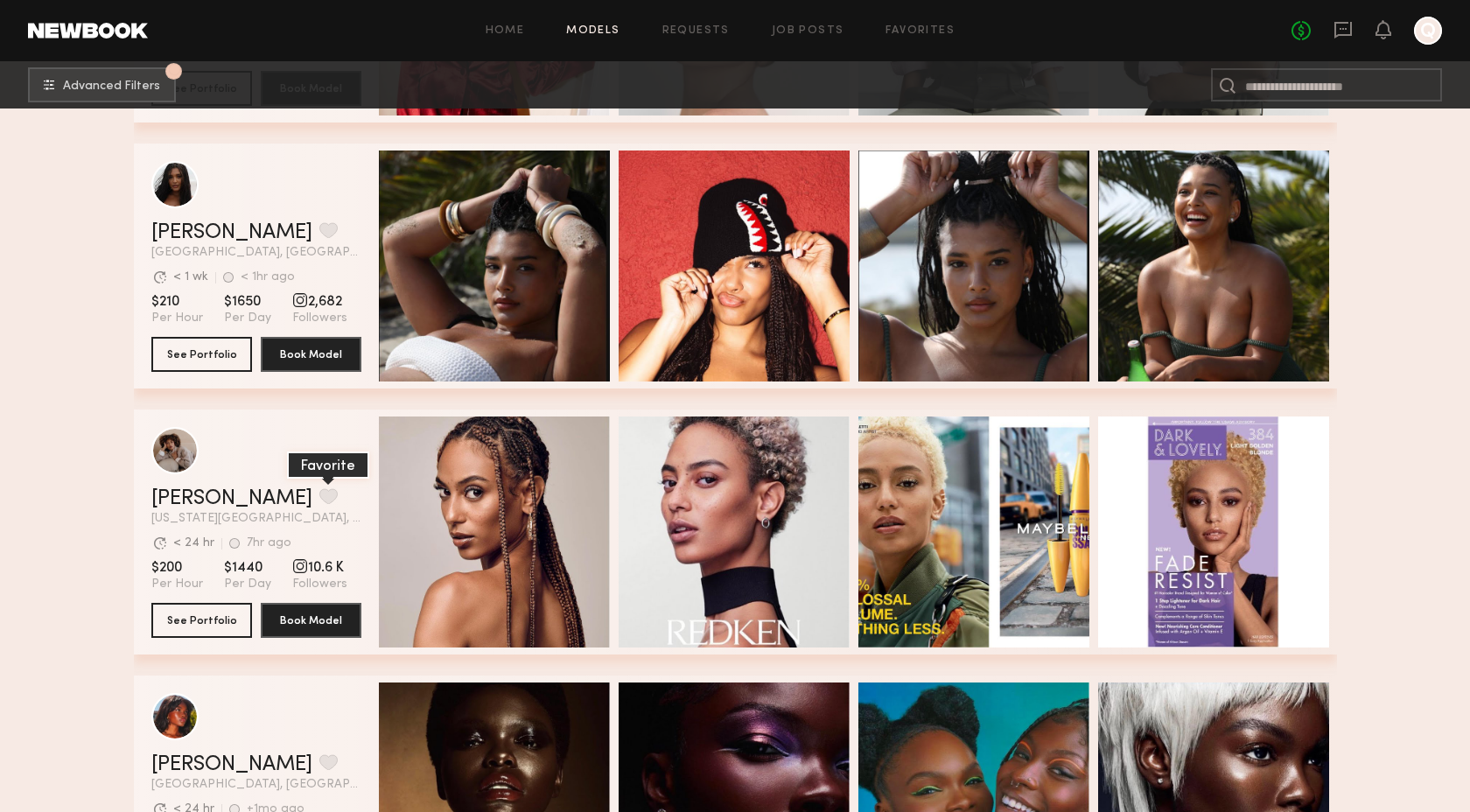
click at [319, 492] on button "grid" at bounding box center [329, 496] width 19 height 16
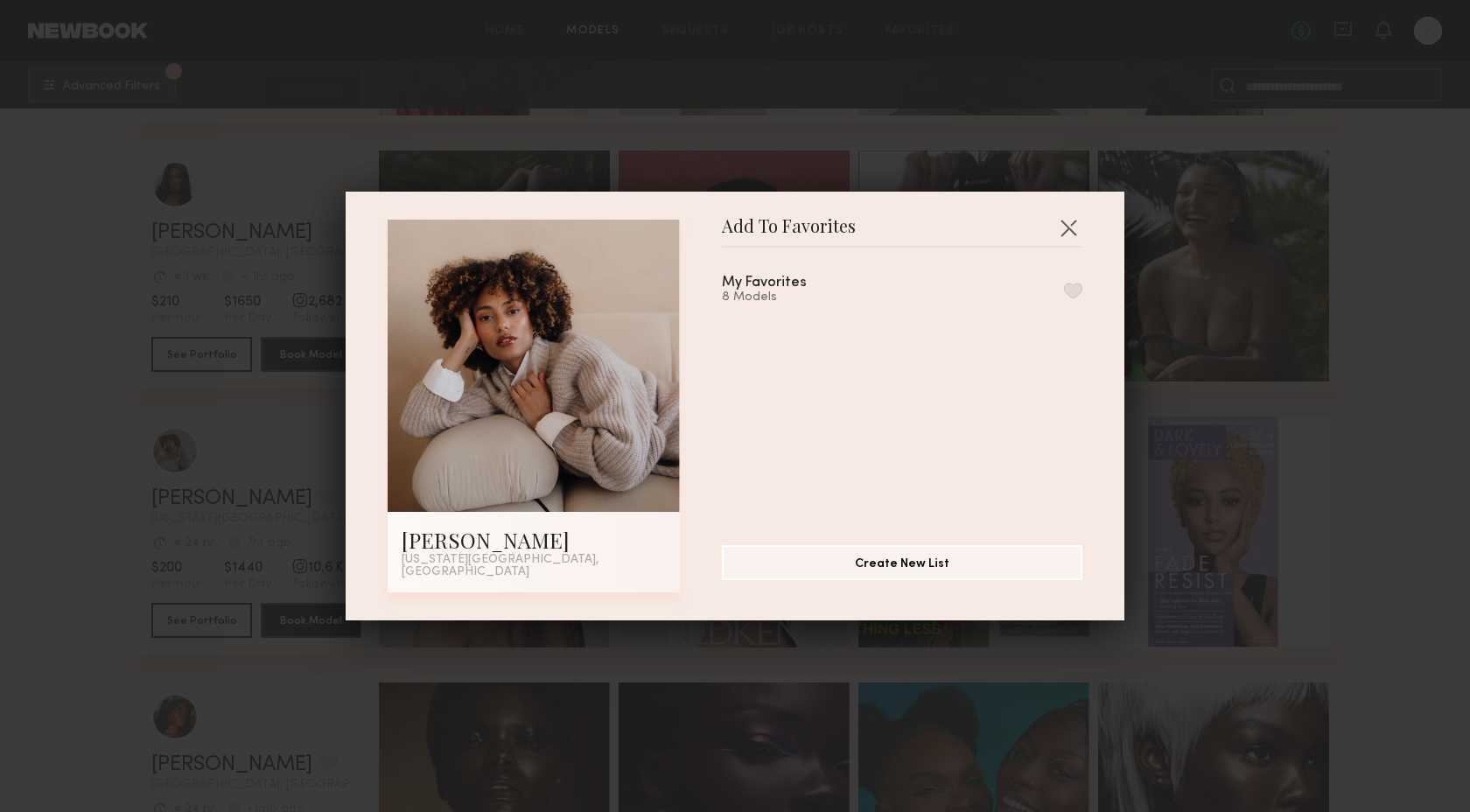
click at [1079, 291] on button "button" at bounding box center [1074, 290] width 19 height 16
click at [1209, 429] on div "Add To Favorites [PERSON_NAME] [US_STATE][GEOGRAPHIC_DATA], [GEOGRAPHIC_DATA] A…" at bounding box center [735, 406] width 1470 height 812
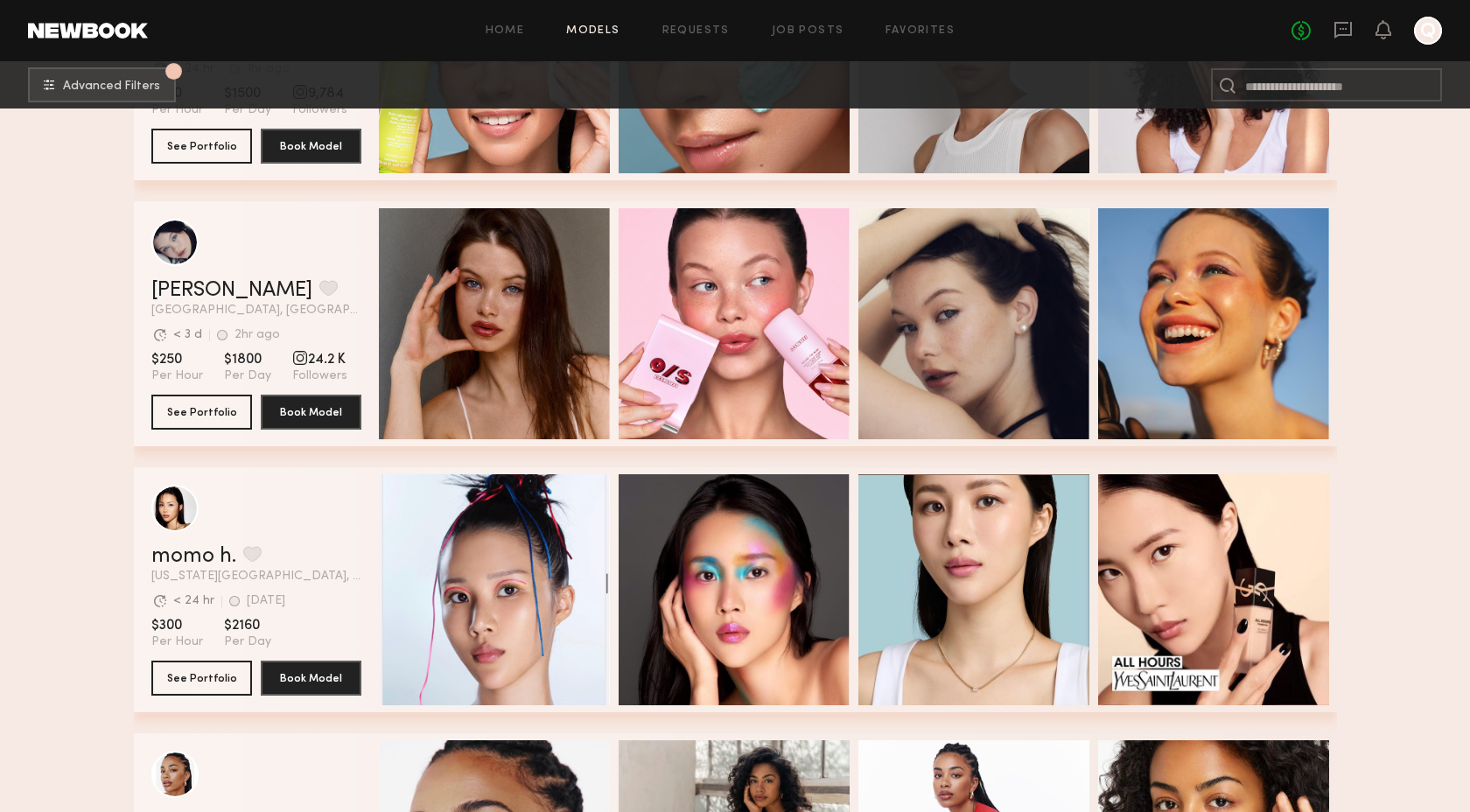
scroll to position [20687, 0]
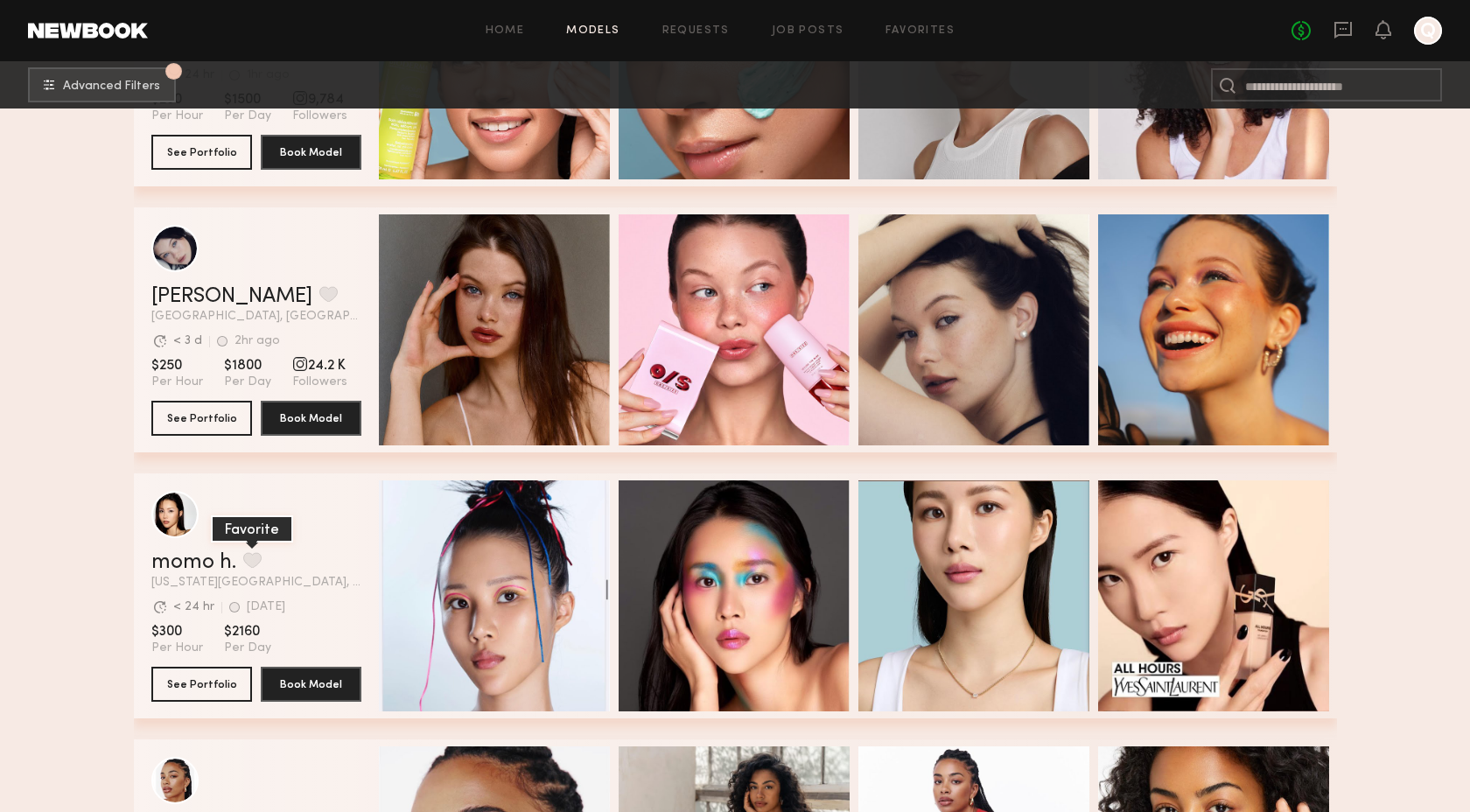
click at [246, 562] on button "grid" at bounding box center [253, 559] width 19 height 16
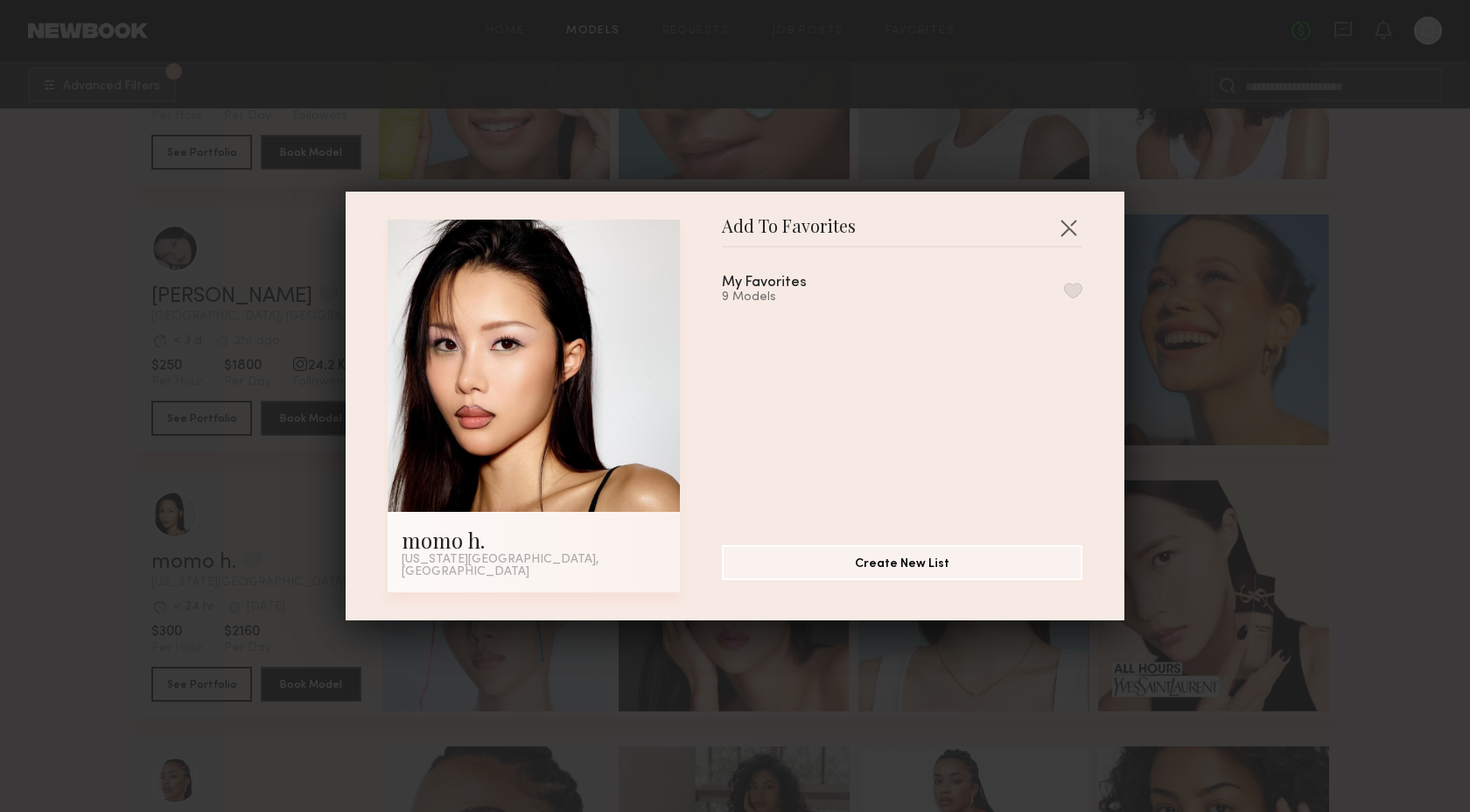
click at [1076, 297] on button "button" at bounding box center [1074, 290] width 19 height 16
click at [1201, 371] on div "Add To Favorites momo h. [US_STATE][GEOGRAPHIC_DATA], [GEOGRAPHIC_DATA] Add To …" at bounding box center [735, 406] width 1470 height 812
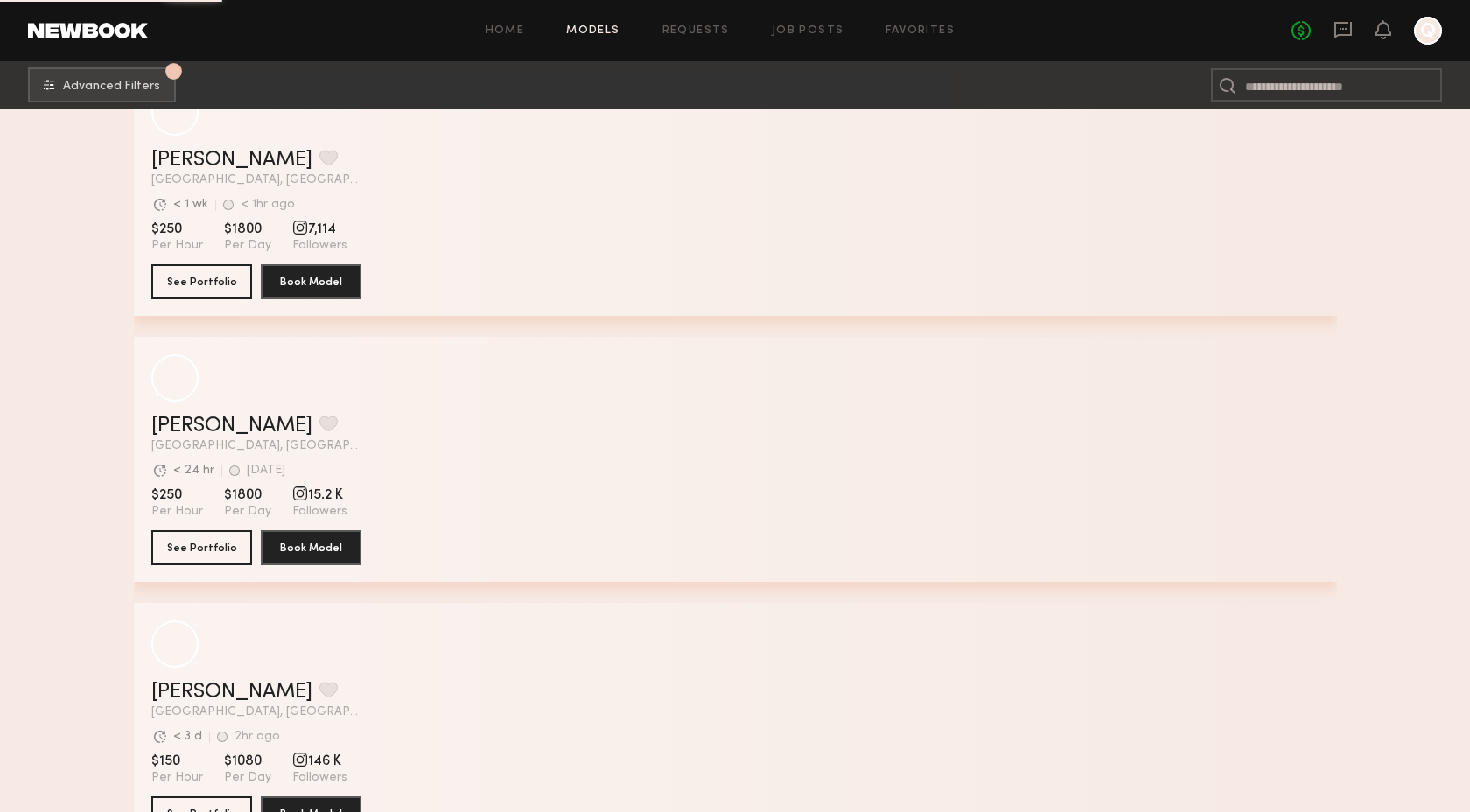
scroll to position [24441, 0]
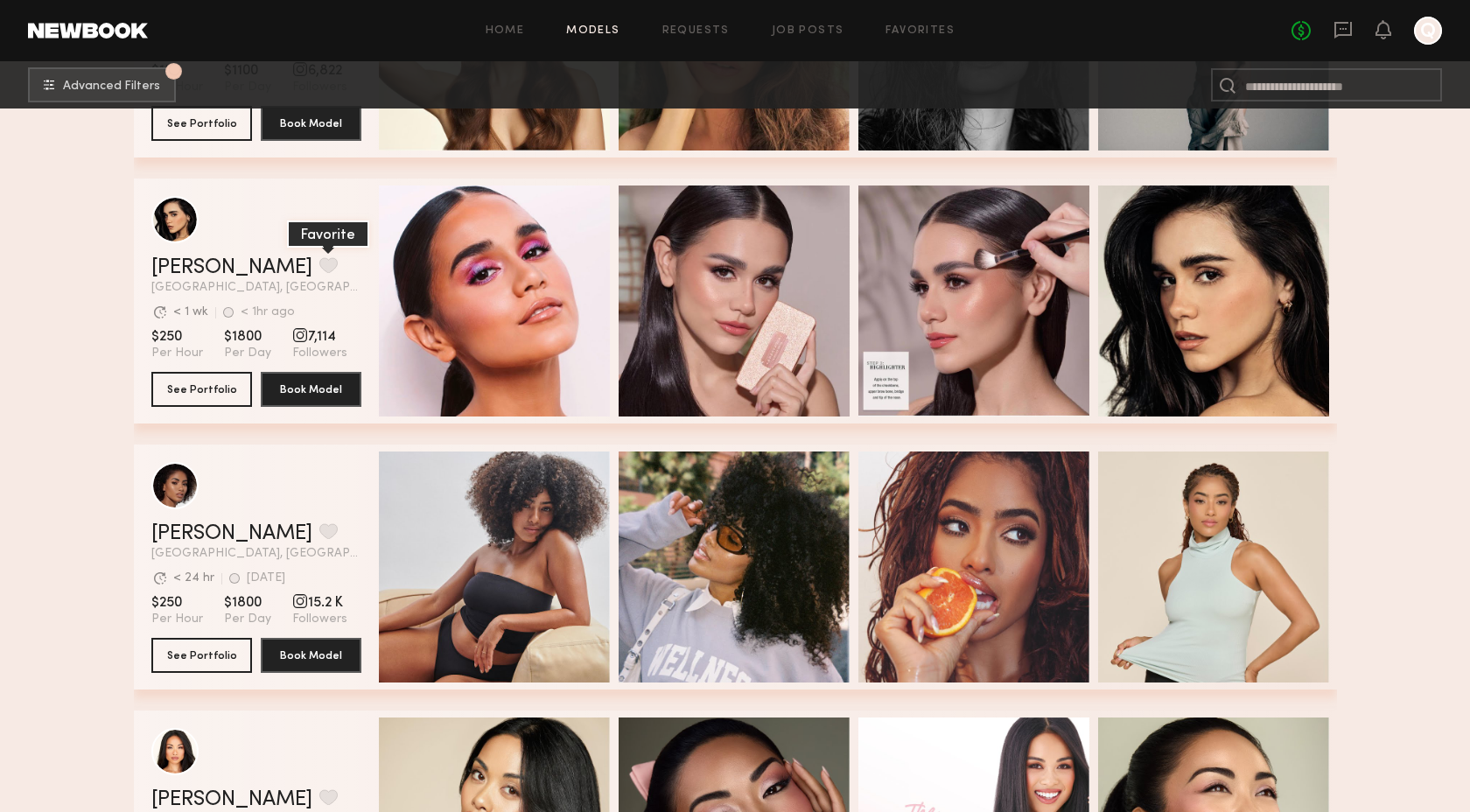
click at [319, 266] on button "grid" at bounding box center [329, 265] width 19 height 16
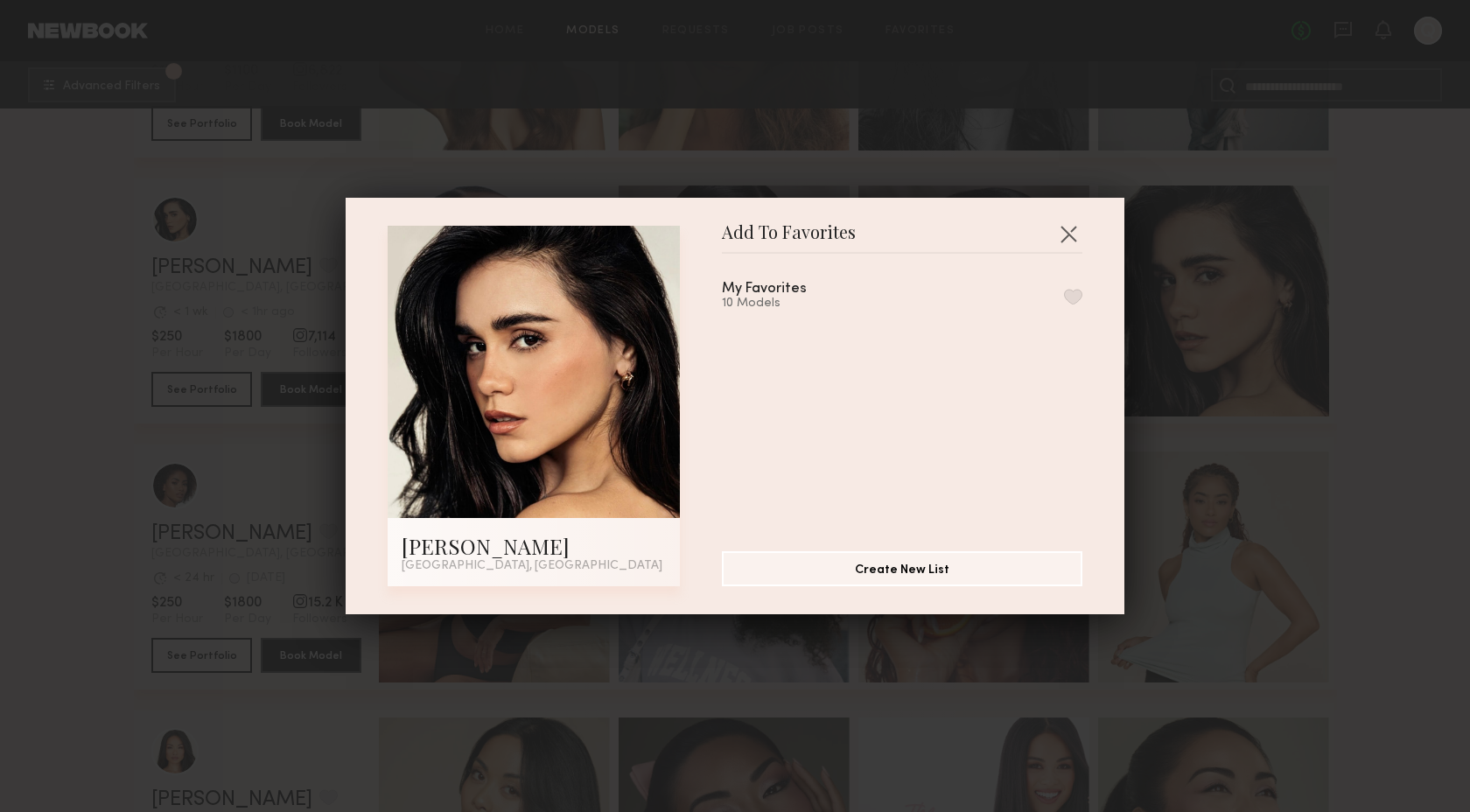
click at [1070, 291] on button "button" at bounding box center [1074, 297] width 19 height 16
click at [1391, 343] on div "Add To Favorites [PERSON_NAME] [GEOGRAPHIC_DATA], [GEOGRAPHIC_DATA] Add To Favo…" at bounding box center [735, 406] width 1470 height 812
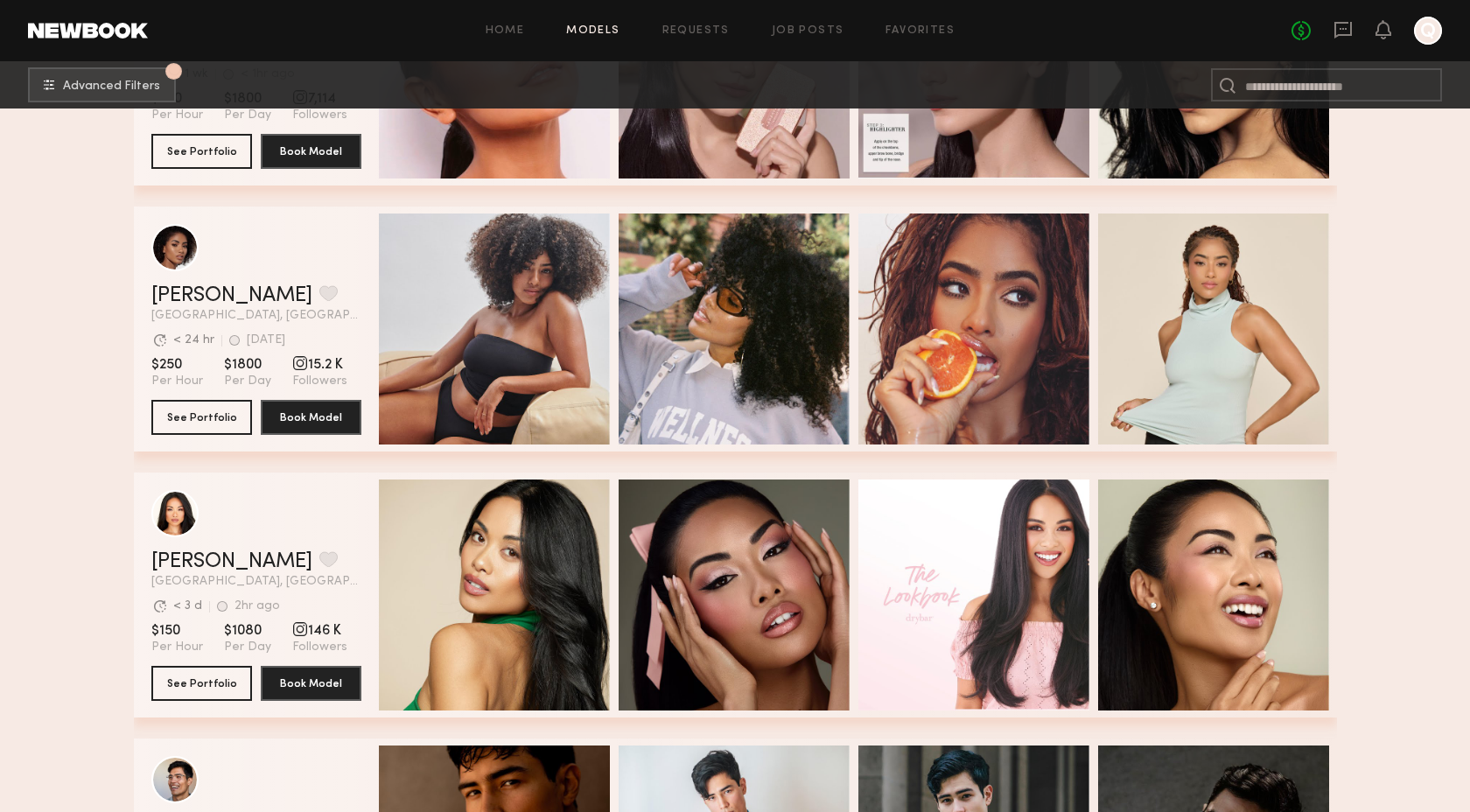
scroll to position [24673, 0]
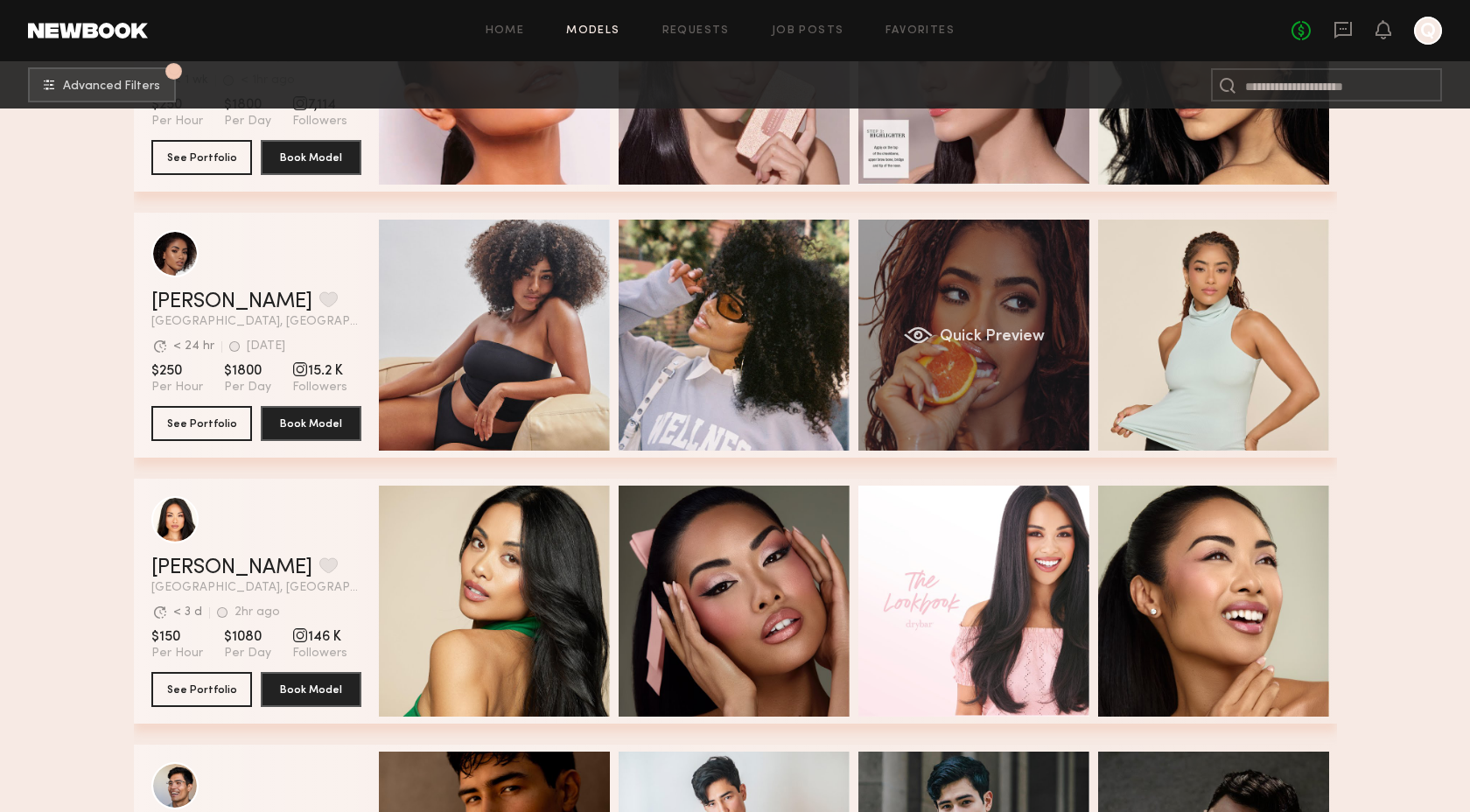
click at [1020, 295] on div "Quick Preview" at bounding box center [974, 335] width 231 height 231
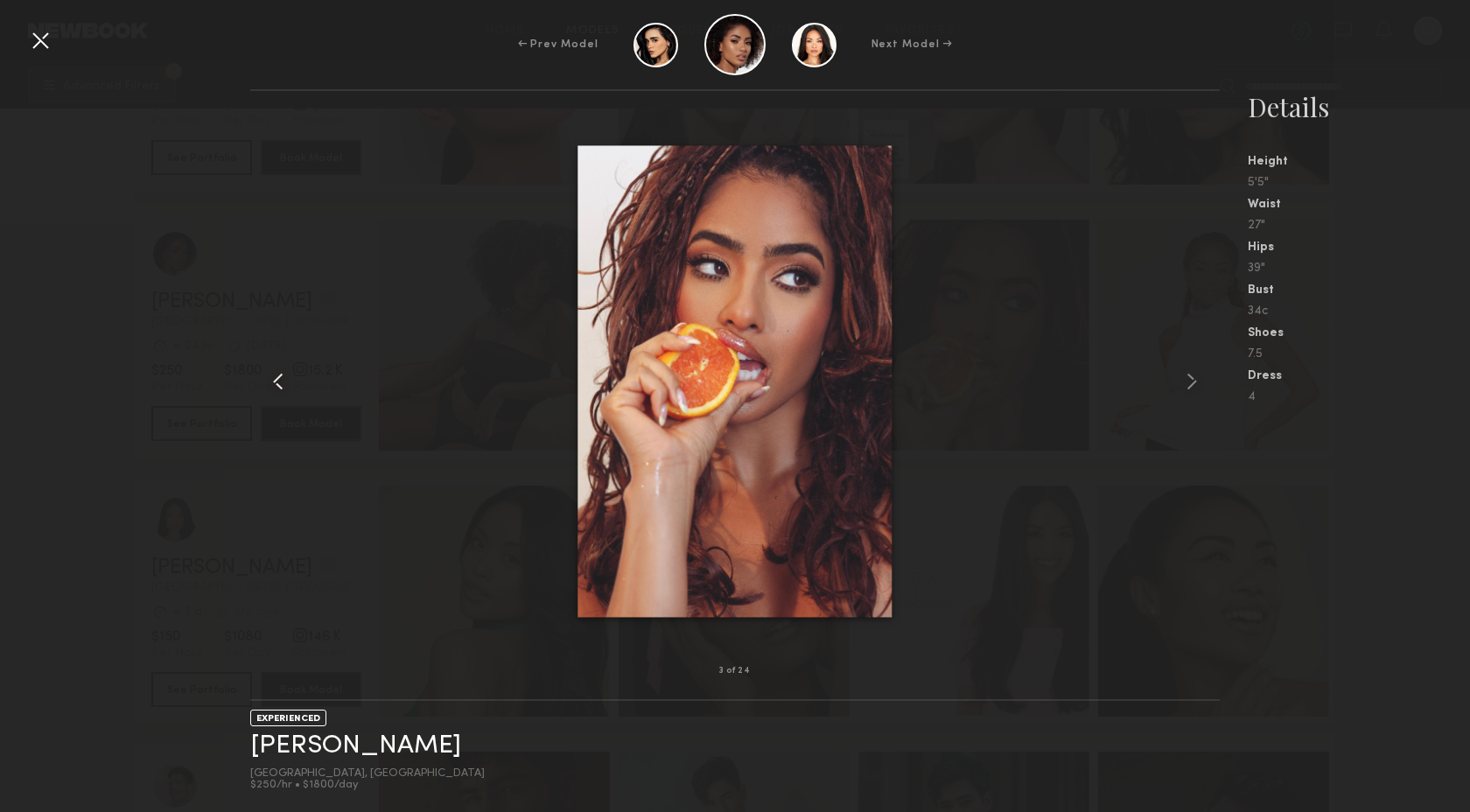
click at [279, 380] on common-icon at bounding box center [279, 382] width 28 height 28
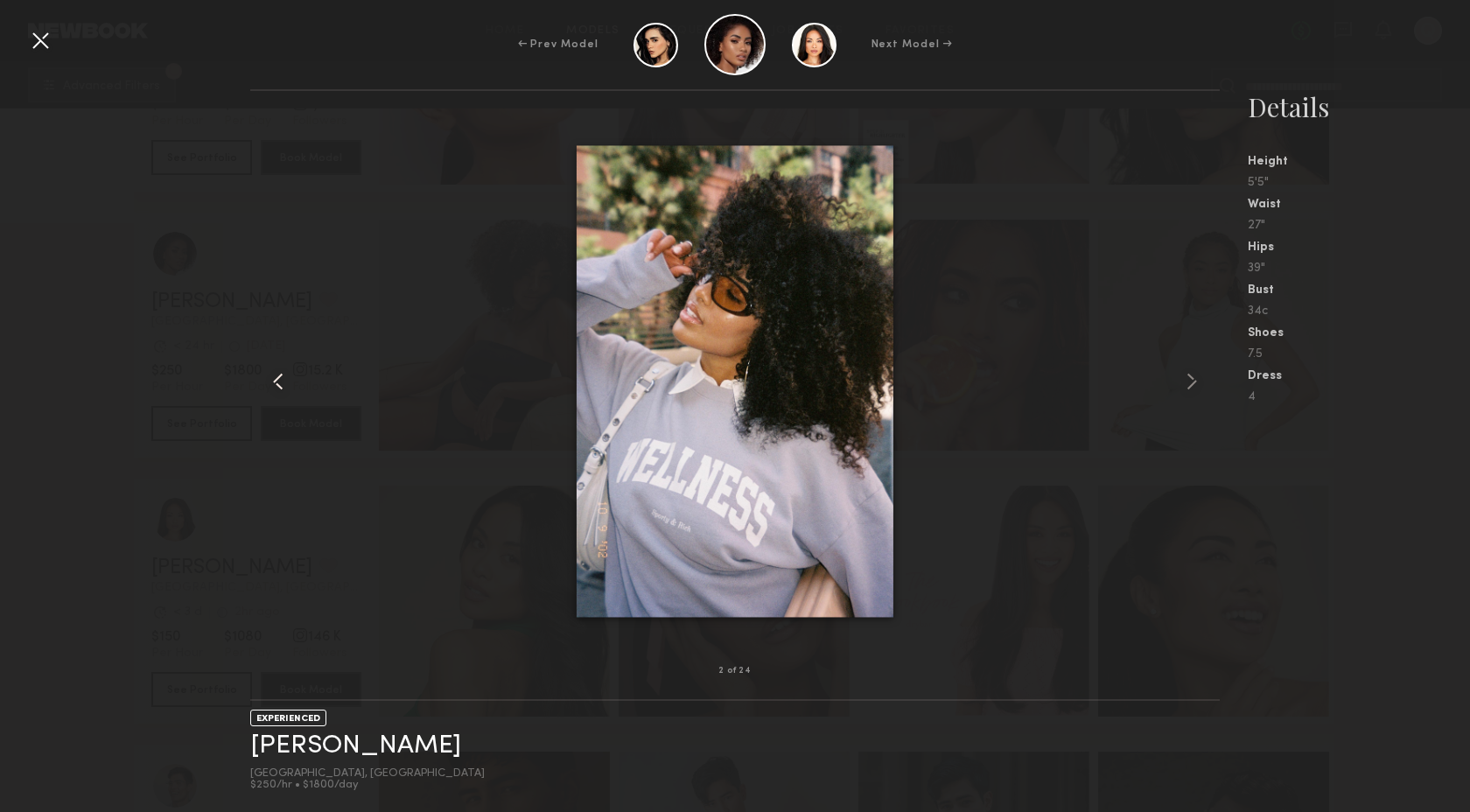
click at [279, 380] on common-icon at bounding box center [279, 382] width 28 height 28
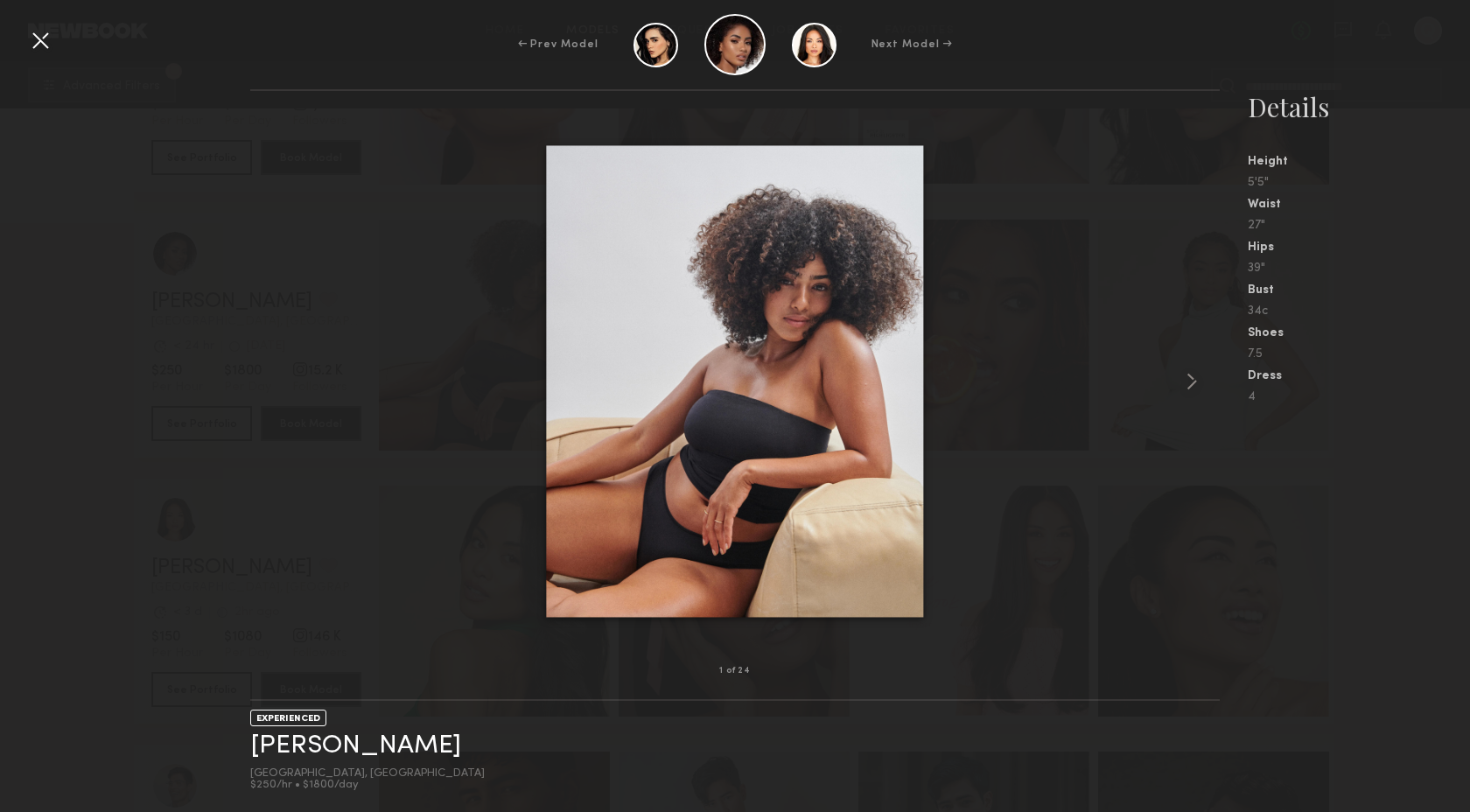
click at [279, 380] on div at bounding box center [736, 381] width 971 height 524
click at [1190, 386] on common-icon at bounding box center [1192, 382] width 28 height 28
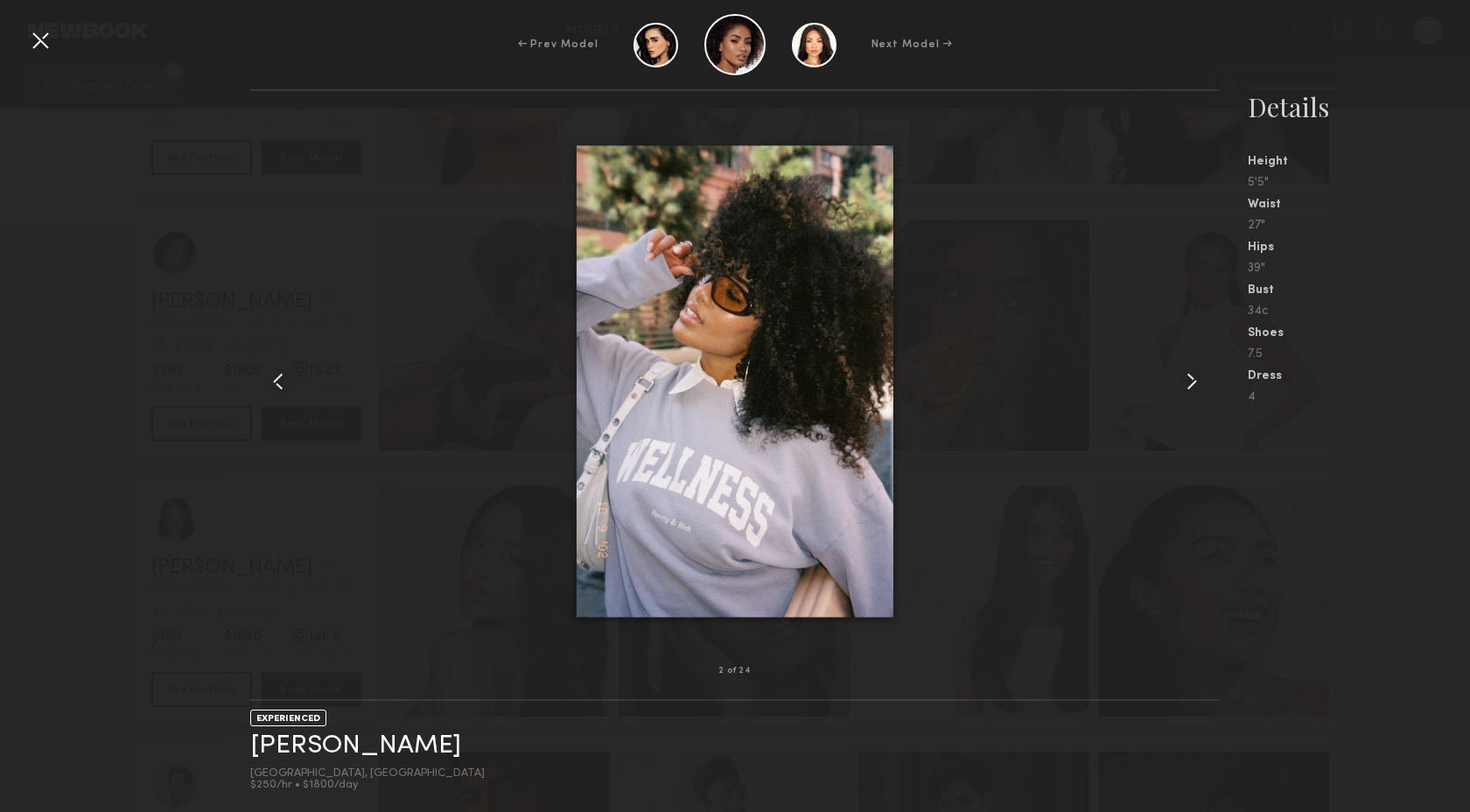
click at [1190, 384] on common-icon at bounding box center [1192, 382] width 28 height 28
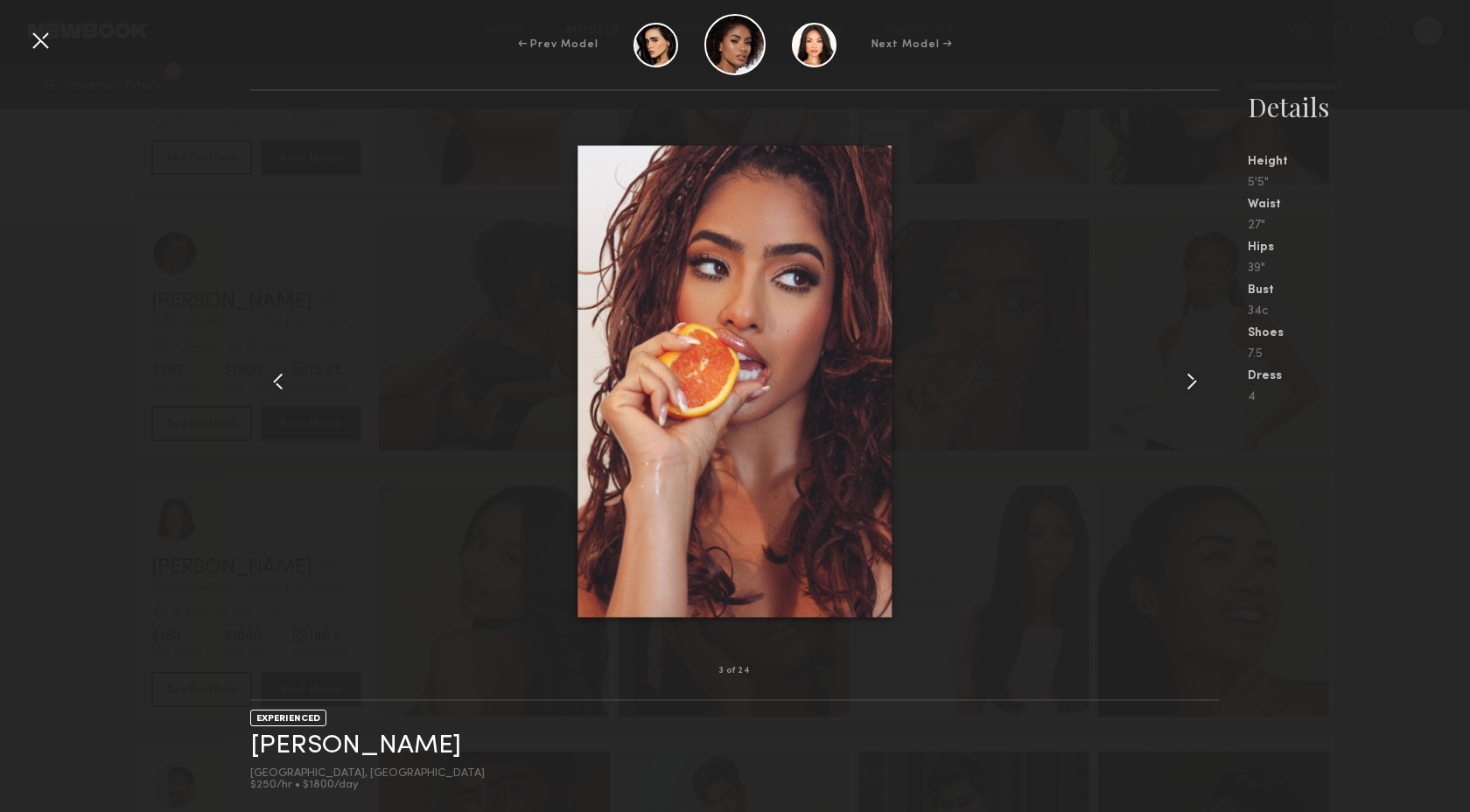
click at [1190, 384] on common-icon at bounding box center [1192, 382] width 28 height 28
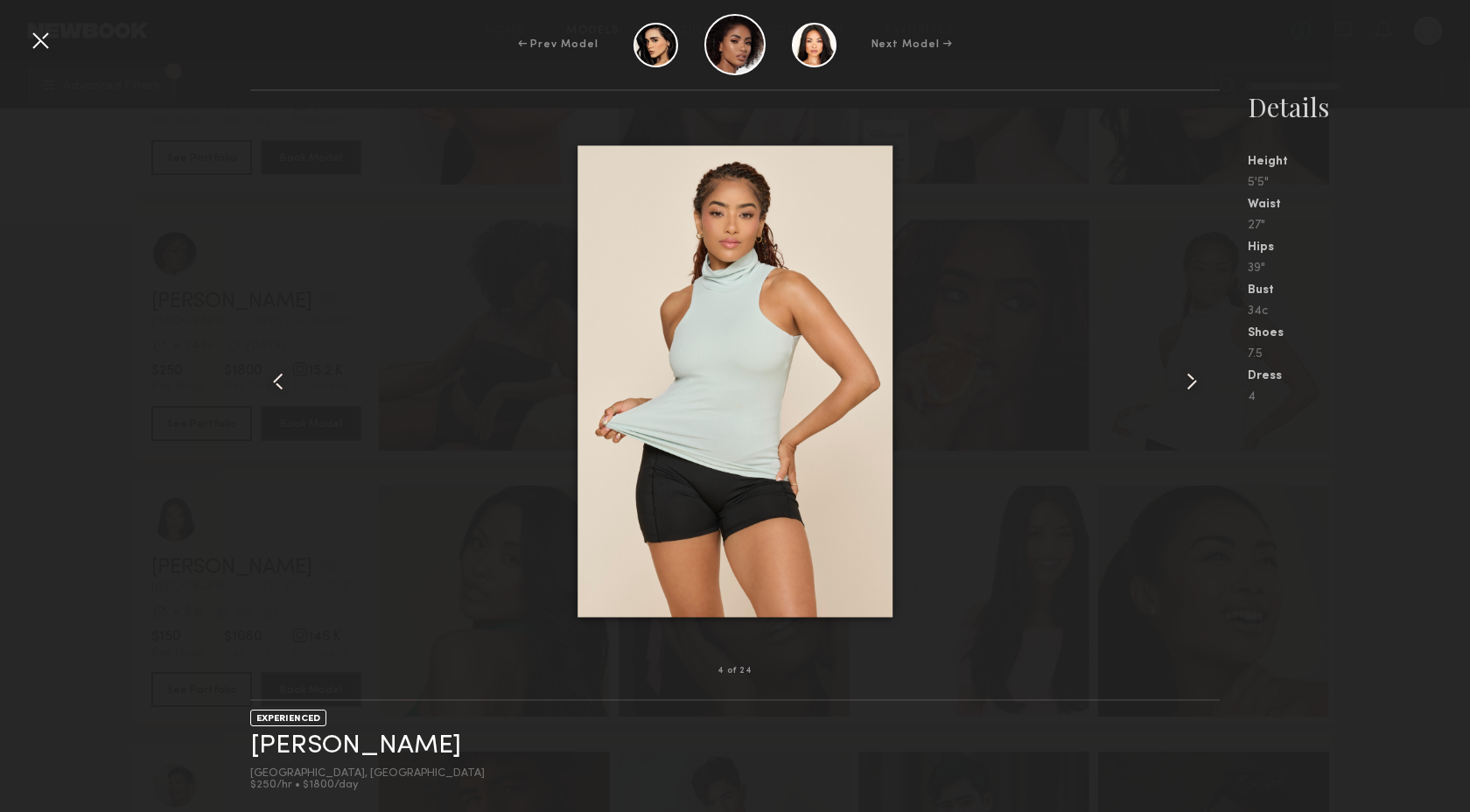
click at [1189, 381] on common-icon at bounding box center [1192, 382] width 28 height 28
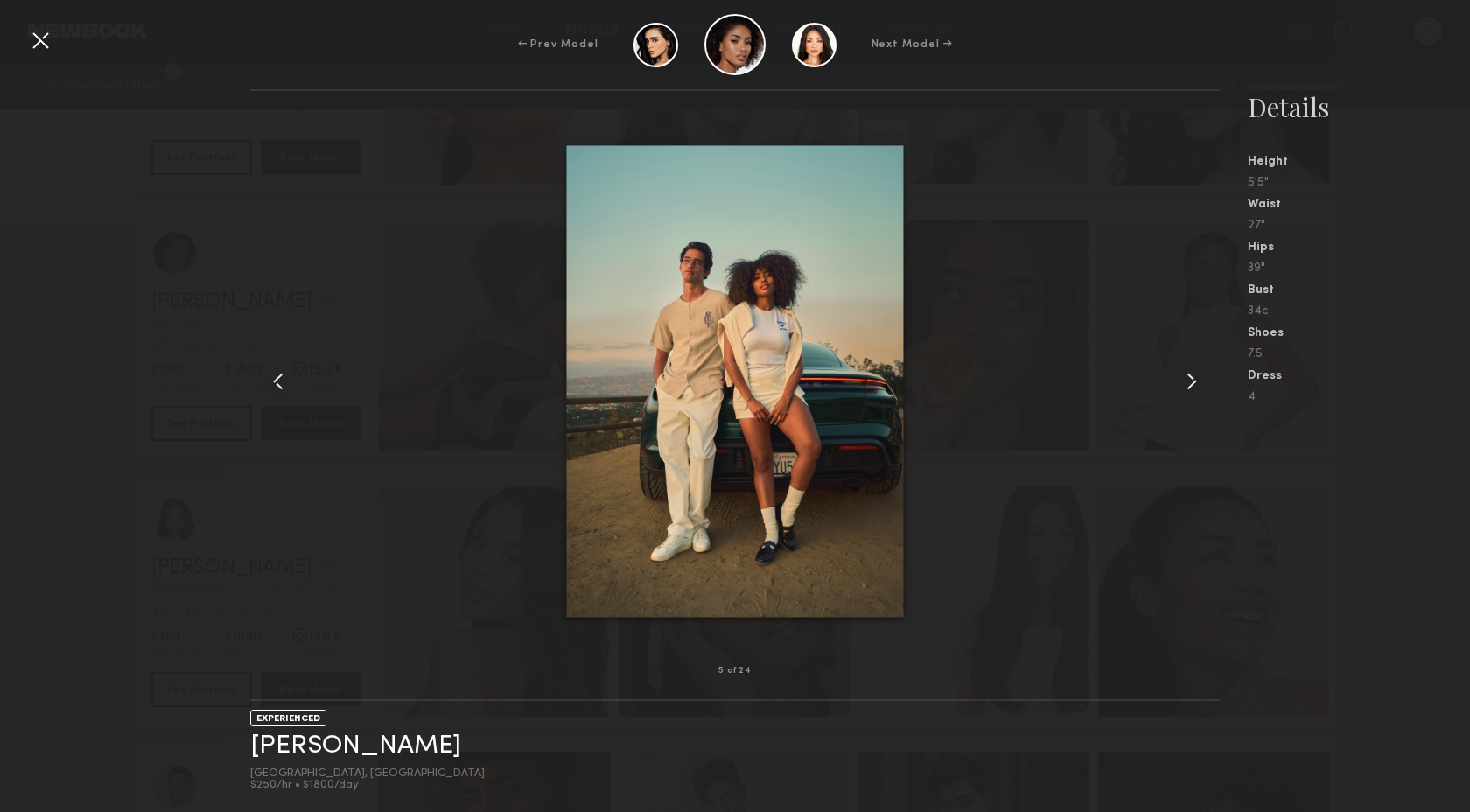
click at [1311, 517] on nb-gallery-model-stats "Details Height 5'5" Waist 27" Hips 39" Bust 34c Shoes 7.5 Dress 4" at bounding box center [1345, 451] width 251 height 723
click at [45, 36] on div at bounding box center [40, 40] width 28 height 28
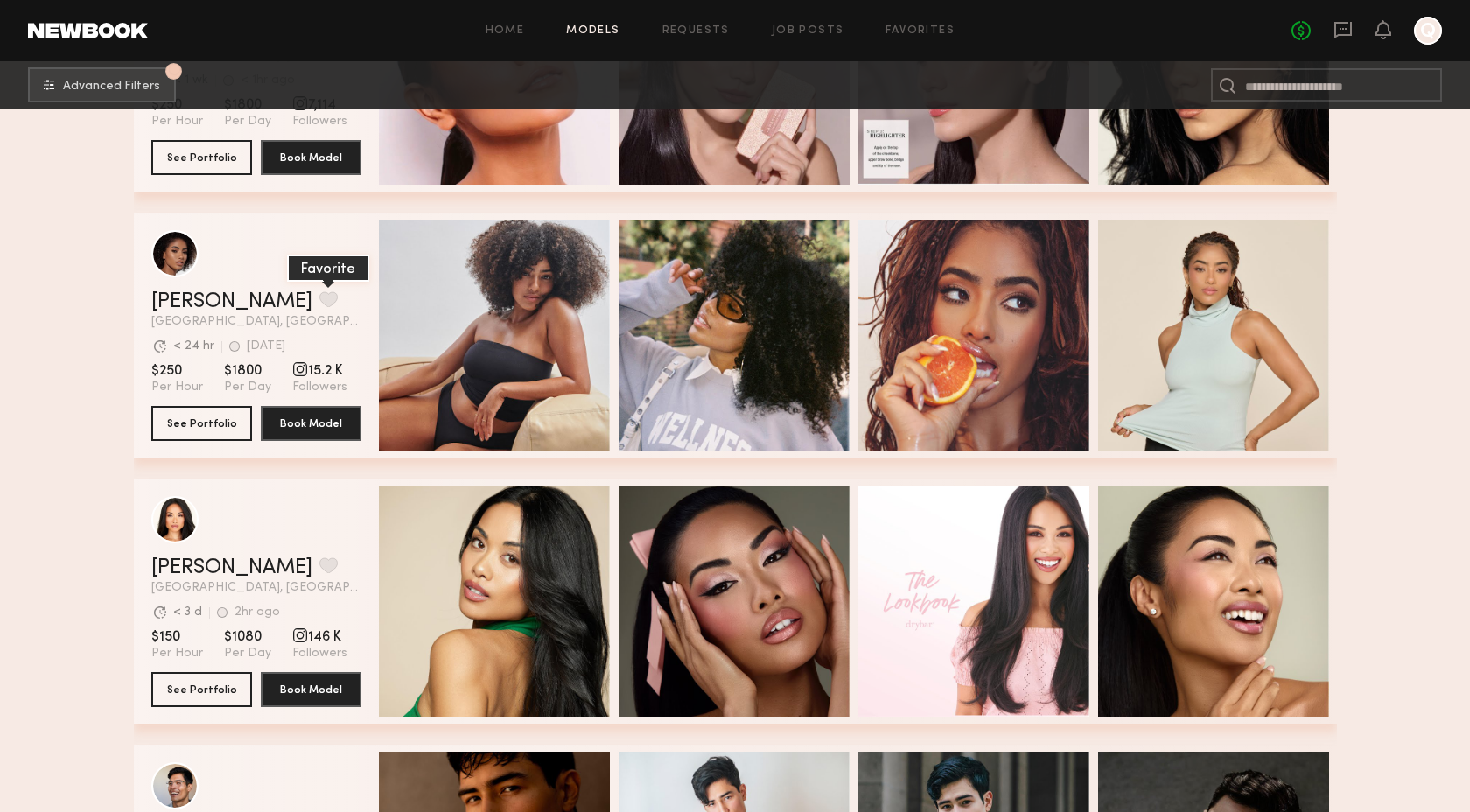
click at [319, 300] on button "grid" at bounding box center [329, 299] width 19 height 16
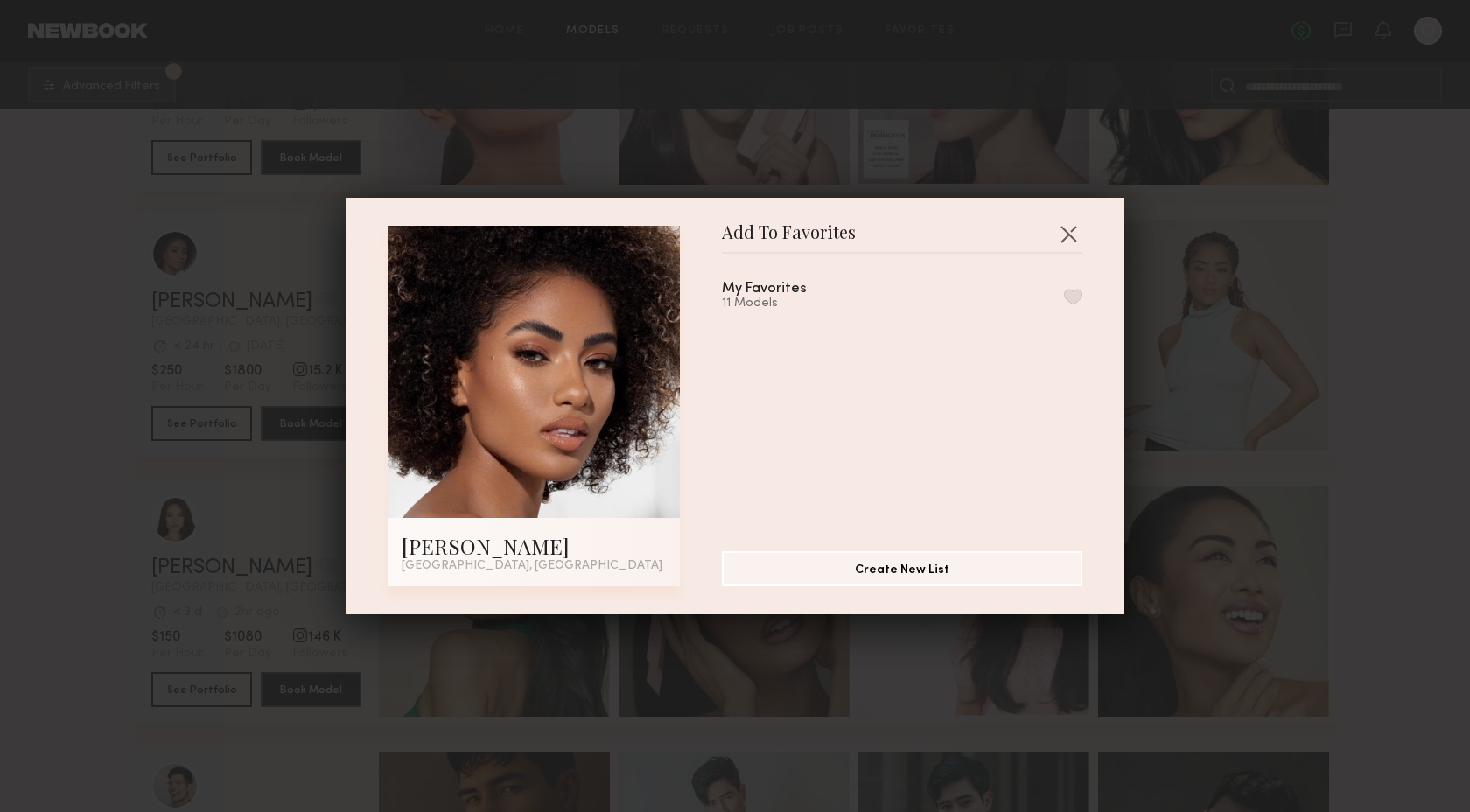
click at [1080, 291] on button "button" at bounding box center [1074, 297] width 19 height 16
click at [1351, 360] on div "Add To Favorites [PERSON_NAME] [GEOGRAPHIC_DATA], [GEOGRAPHIC_DATA] Add To Favo…" at bounding box center [735, 406] width 1470 height 812
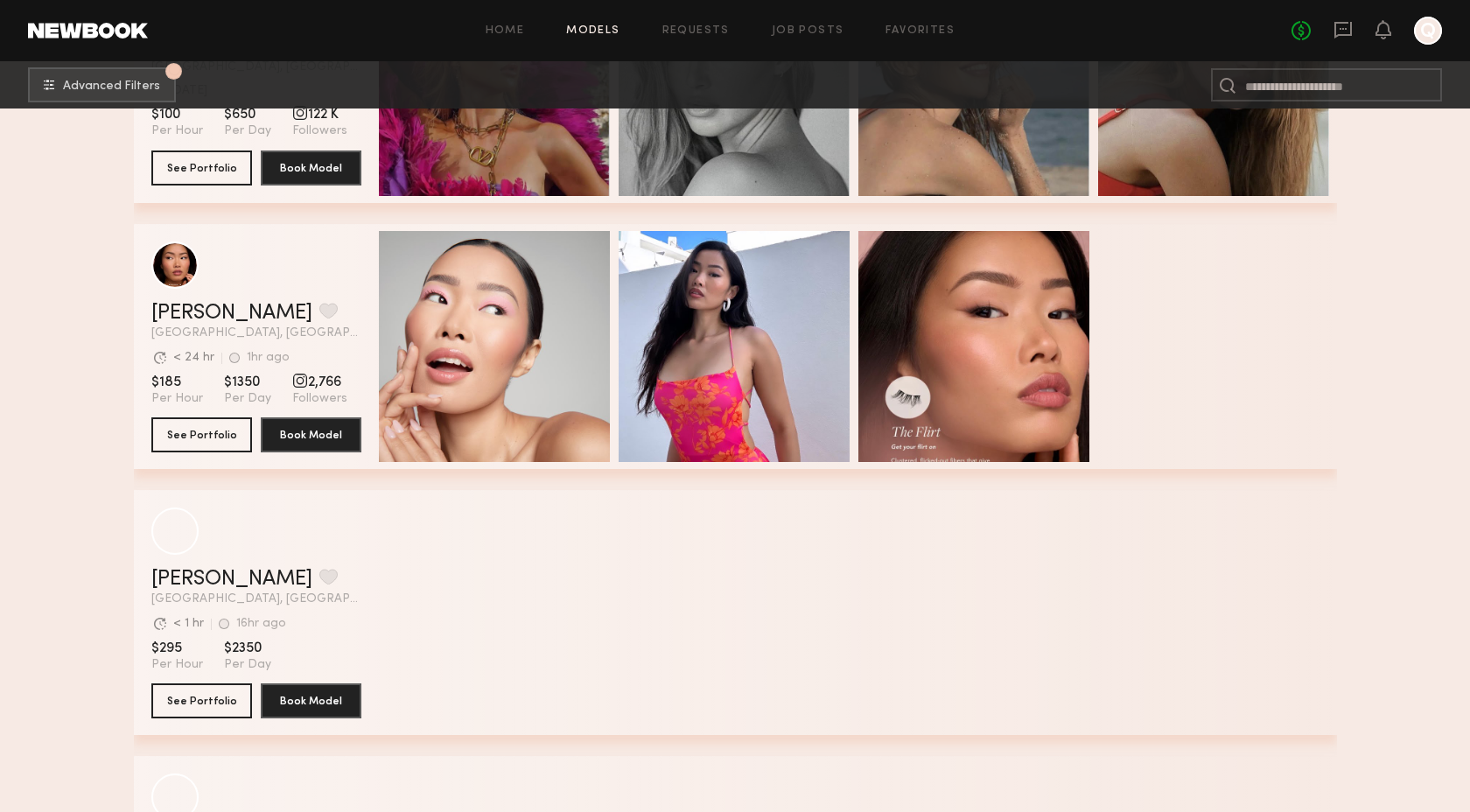
scroll to position [25748, 0]
